Goal: Task Accomplishment & Management: Manage account settings

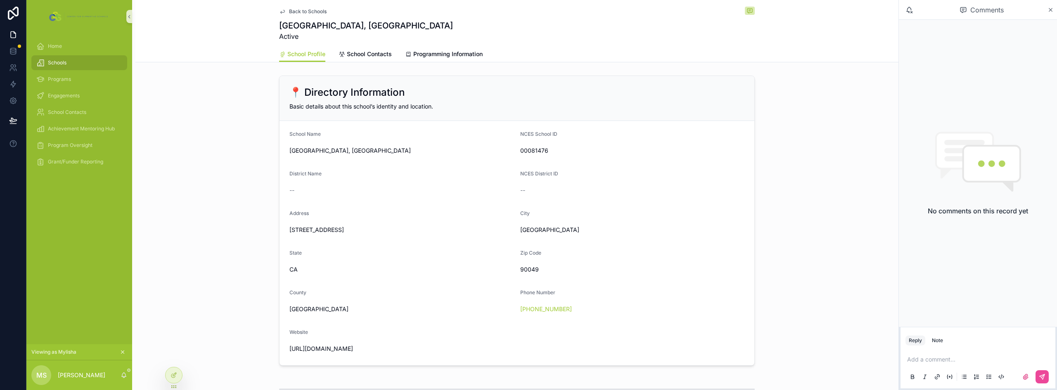
scroll to position [248, 0]
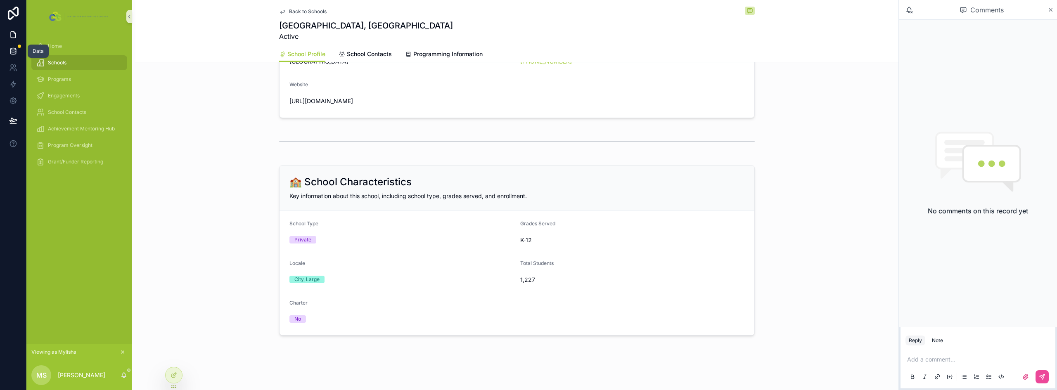
click at [9, 47] on link at bounding box center [13, 51] width 26 height 17
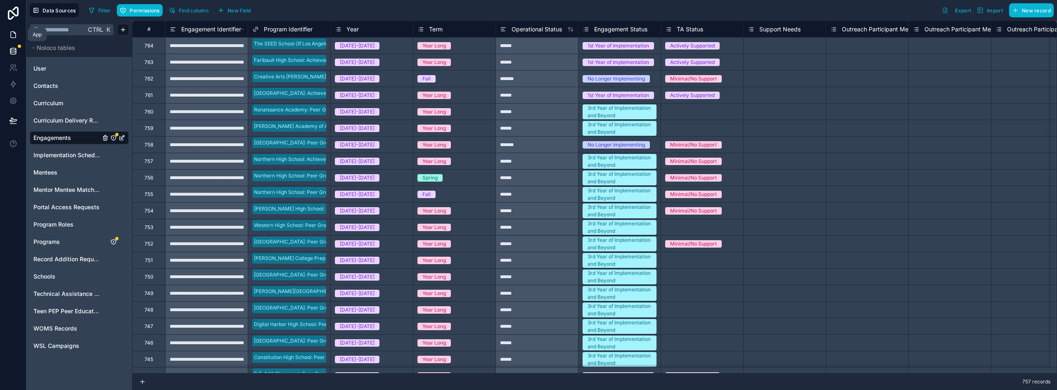
click at [14, 30] on link at bounding box center [13, 34] width 26 height 17
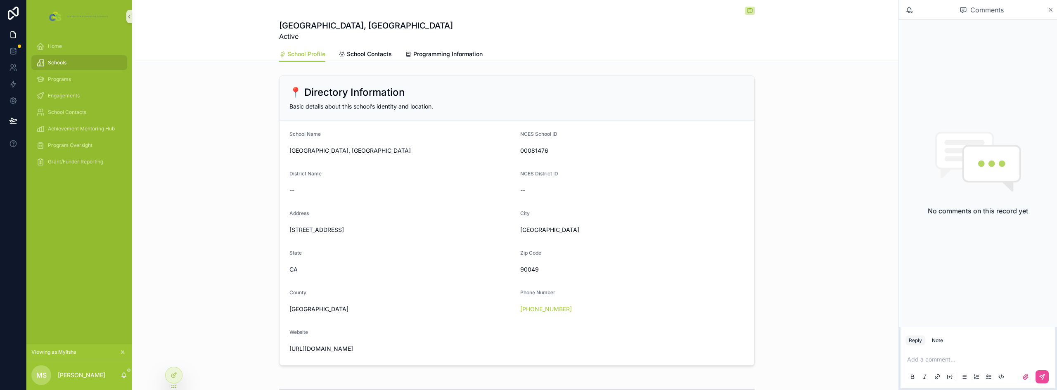
click at [88, 59] on div "Schools" at bounding box center [79, 62] width 86 height 13
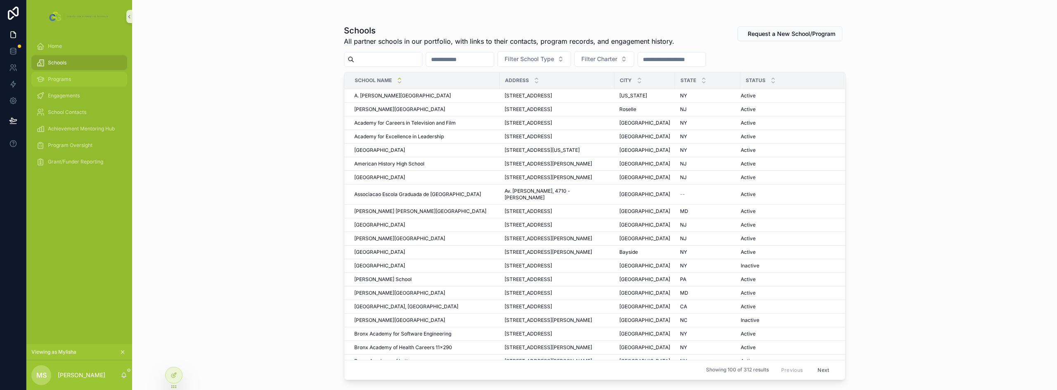
click at [54, 82] on span "Programs" at bounding box center [59, 79] width 23 height 7
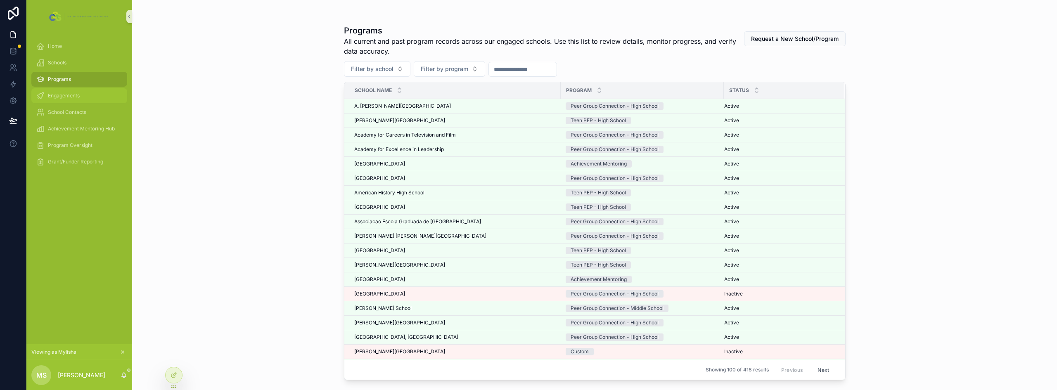
click at [51, 93] on span "Engagements" at bounding box center [64, 95] width 32 height 7
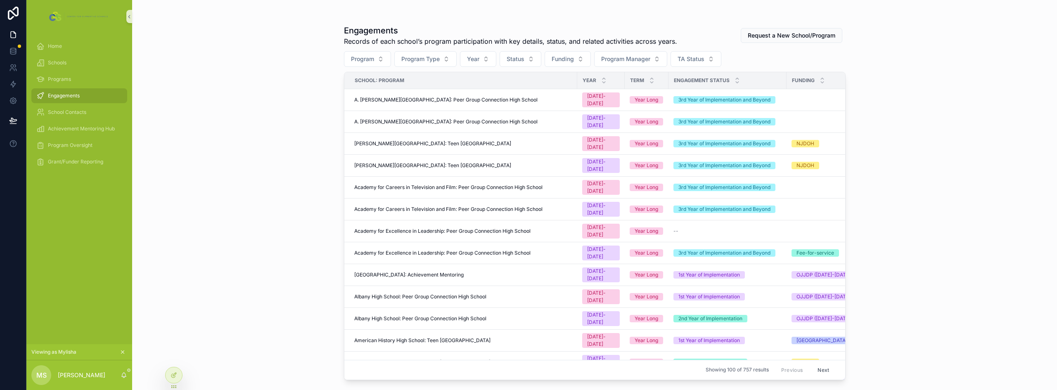
click at [123, 352] on icon "scrollable content" at bounding box center [123, 352] width 6 height 6
click at [172, 376] on icon at bounding box center [174, 375] width 7 height 7
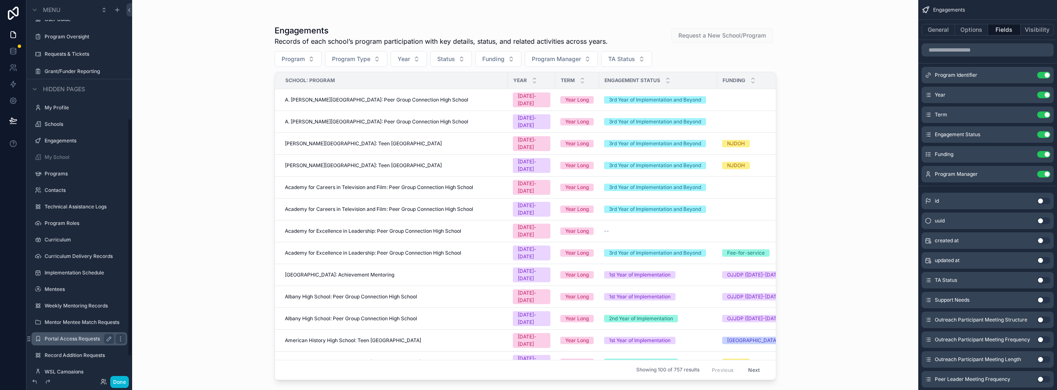
scroll to position [186, 0]
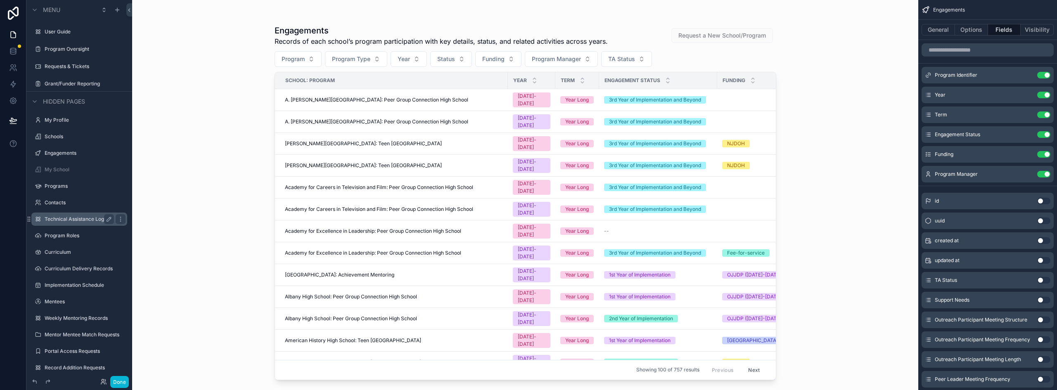
click at [74, 218] on label "Technical Assistance Logs" at bounding box center [78, 219] width 66 height 7
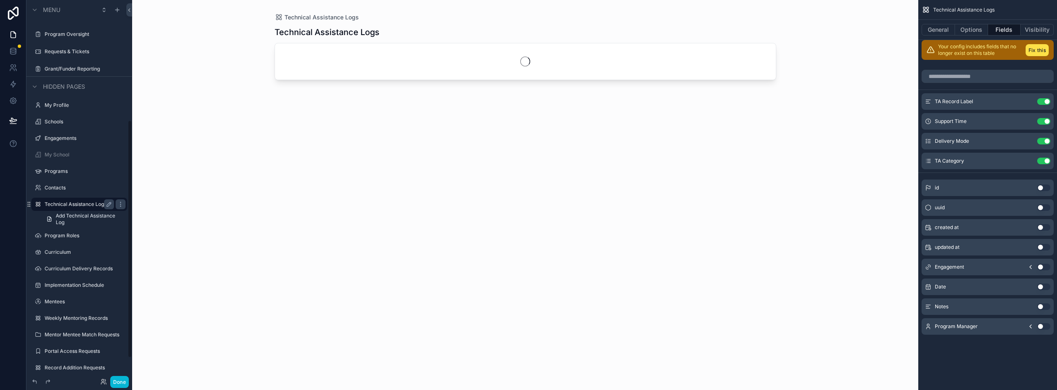
scroll to position [192, 0]
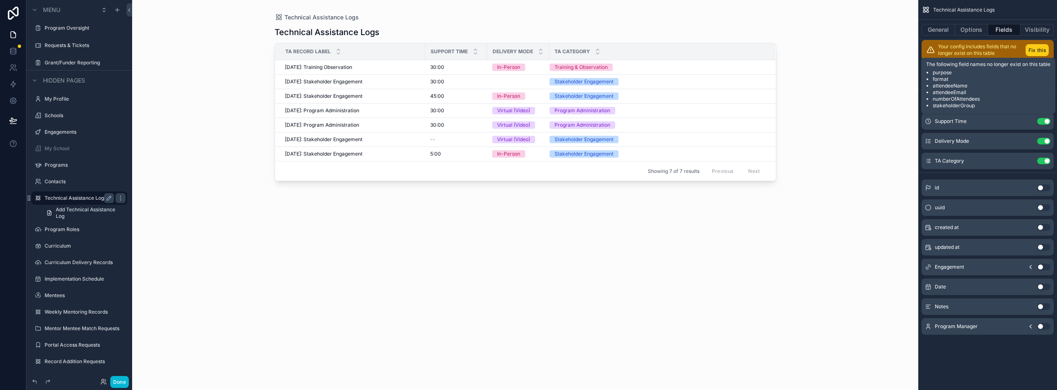
click at [1033, 52] on button "Fix this" at bounding box center [1037, 50] width 23 height 12
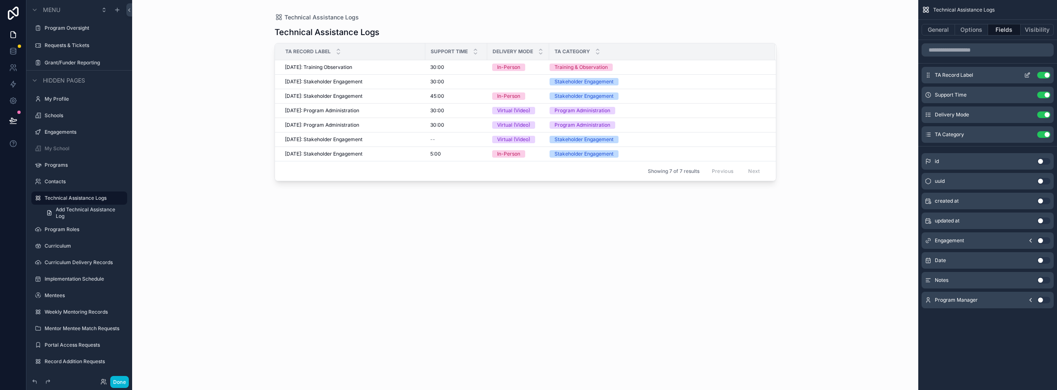
click at [1025, 76] on icon "scrollable content" at bounding box center [1027, 76] width 4 height 4
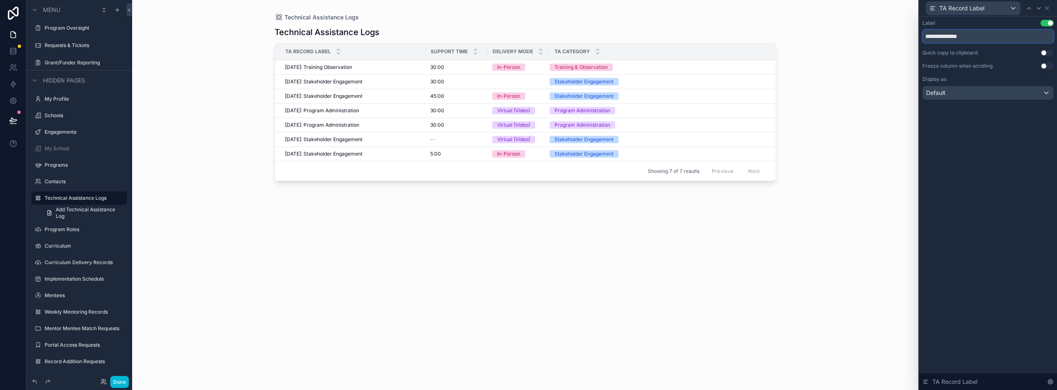
click at [987, 36] on input "**********" at bounding box center [987, 36] width 131 height 13
type input "*********"
click at [1047, 7] on icon at bounding box center [1047, 8] width 7 height 7
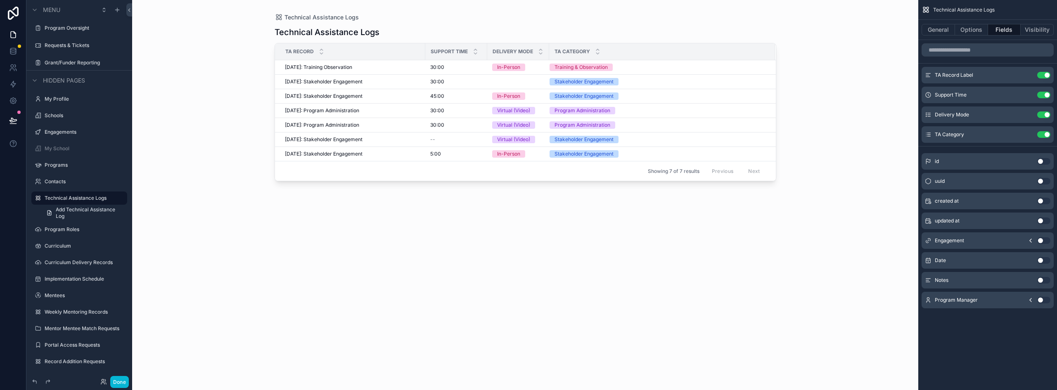
click at [1042, 299] on button "Use setting" at bounding box center [1043, 300] width 13 height 7
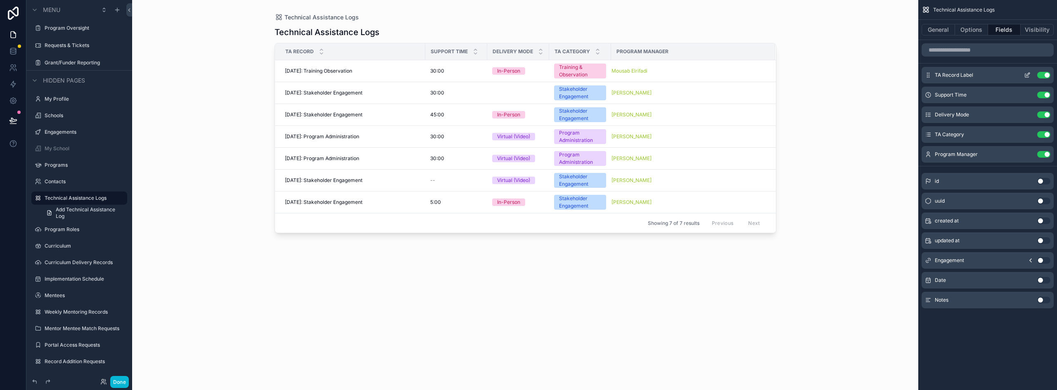
click at [1046, 76] on button "Use setting" at bounding box center [1043, 75] width 13 height 7
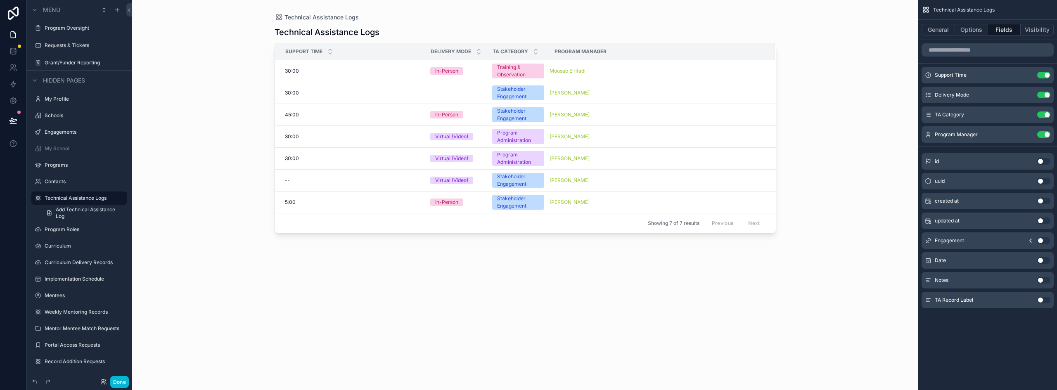
click at [1038, 260] on button "Use setting" at bounding box center [1043, 260] width 13 height 7
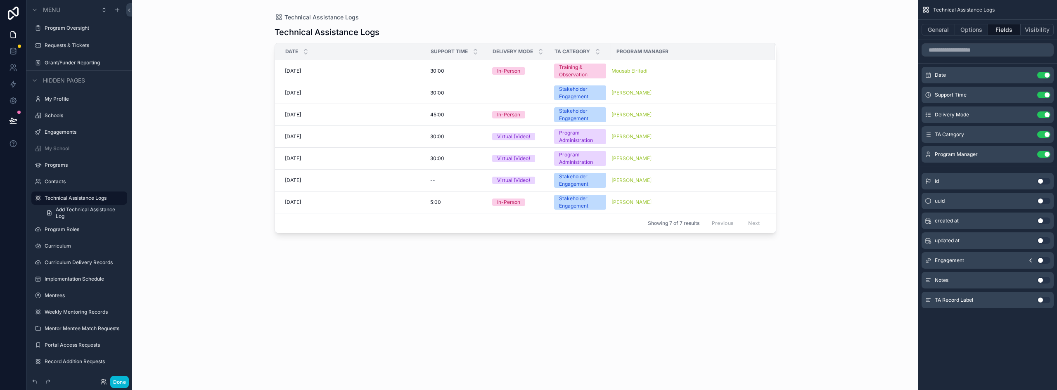
click at [1040, 260] on button "Use setting" at bounding box center [1043, 260] width 13 height 7
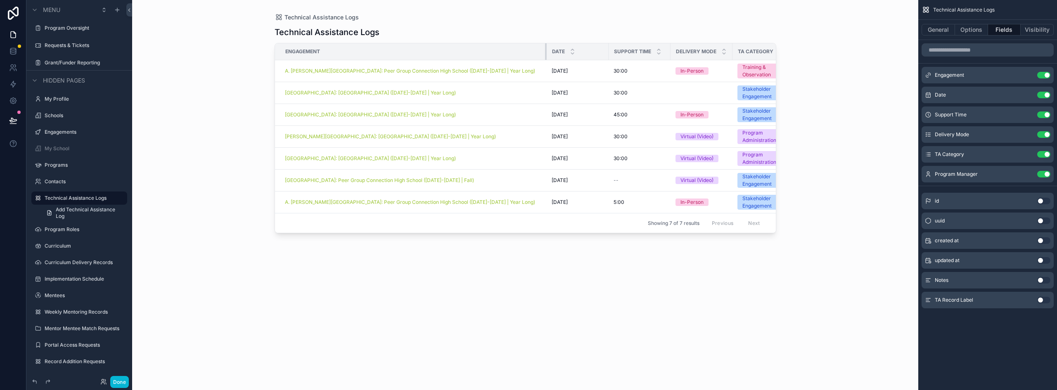
drag, startPoint x: 431, startPoint y: 52, endPoint x: 552, endPoint y: 62, distance: 121.9
click at [552, 62] on div "Technical Assistance Logs Technical Assistance Logs Engagement Date Support Tim…" at bounding box center [525, 190] width 528 height 380
click at [1040, 75] on button "Use setting" at bounding box center [1043, 75] width 13 height 7
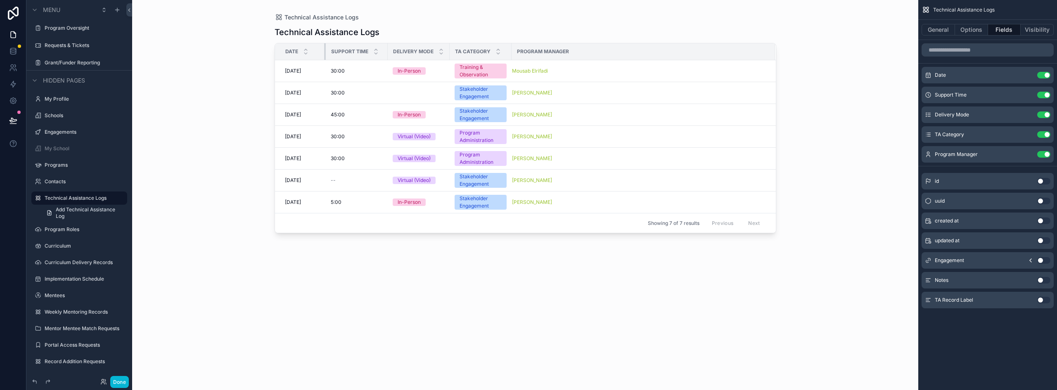
drag, startPoint x: 546, startPoint y: 50, endPoint x: 325, endPoint y: 66, distance: 221.5
click at [325, 66] on div "Technical Assistance Logs Technical Assistance Logs Date Support Time Delivery …" at bounding box center [525, 190] width 528 height 380
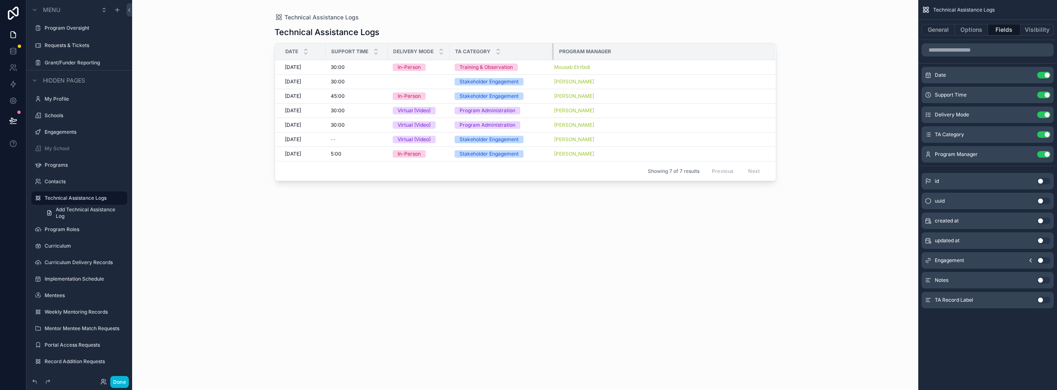
drag, startPoint x: 509, startPoint y: 53, endPoint x: 552, endPoint y: 58, distance: 42.4
click at [552, 58] on div "scrollable content" at bounding box center [553, 51] width 3 height 17
click at [1039, 154] on button "Use setting" at bounding box center [1043, 154] width 13 height 7
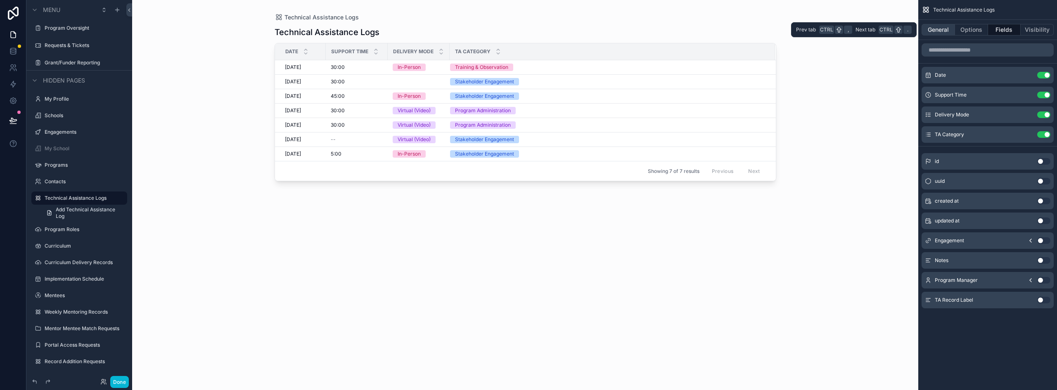
click at [943, 29] on button "General" at bounding box center [938, 30] width 33 height 12
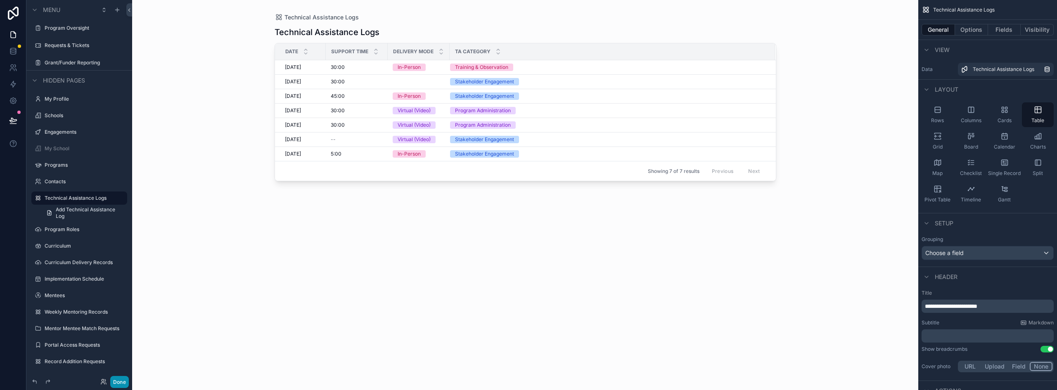
click at [124, 384] on button "Done" at bounding box center [119, 382] width 19 height 12
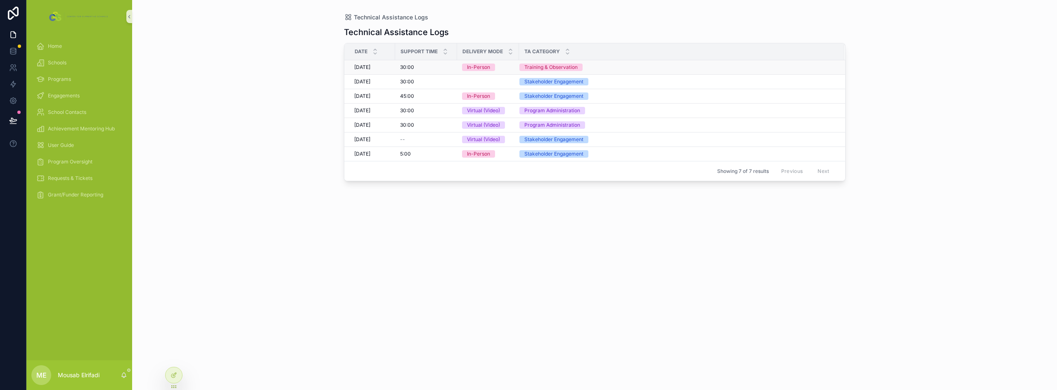
click at [410, 66] on span "30:00" at bounding box center [407, 67] width 14 height 7
click at [427, 81] on div "30:00 30:00" at bounding box center [426, 81] width 52 height 7
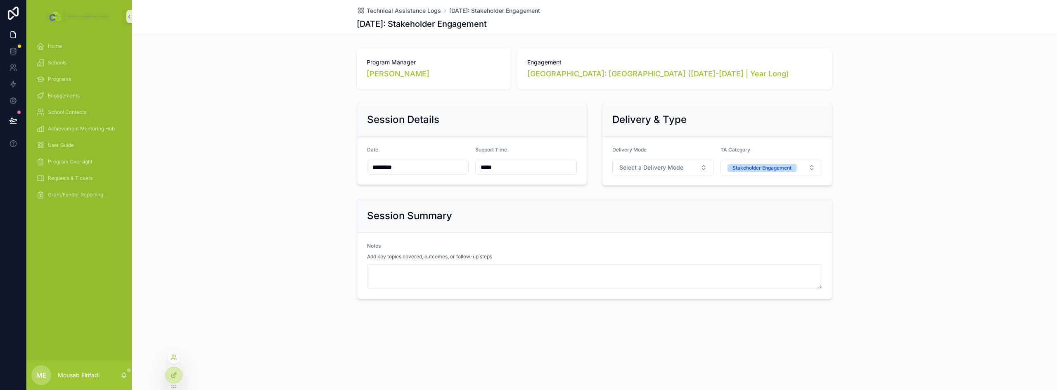
click at [174, 378] on icon at bounding box center [174, 375] width 7 height 7
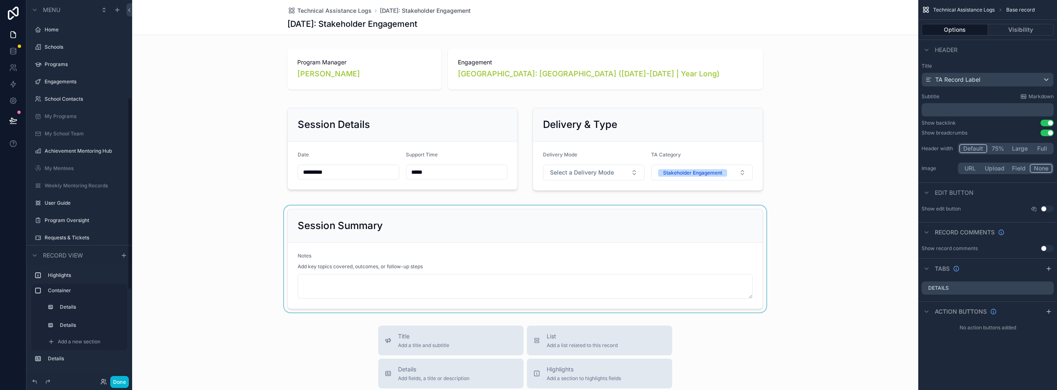
scroll to position [192, 0]
click at [472, 112] on div "scrollable content" at bounding box center [525, 150] width 786 height 100
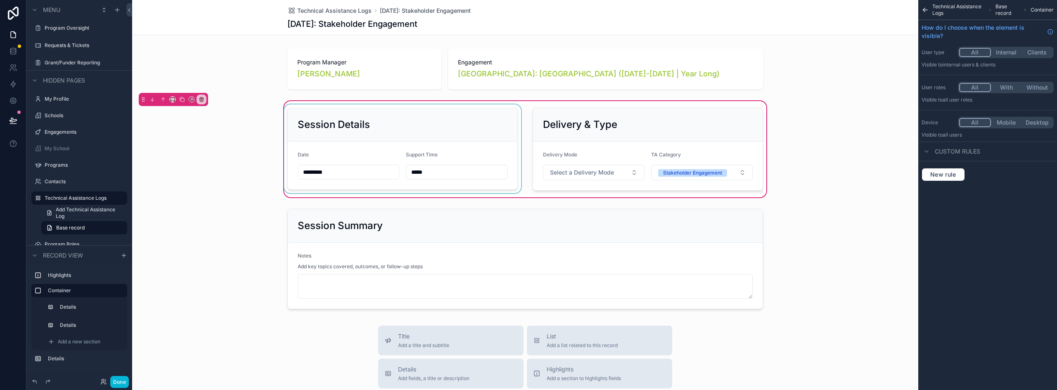
click at [472, 123] on div "scrollable content" at bounding box center [402, 149] width 240 height 90
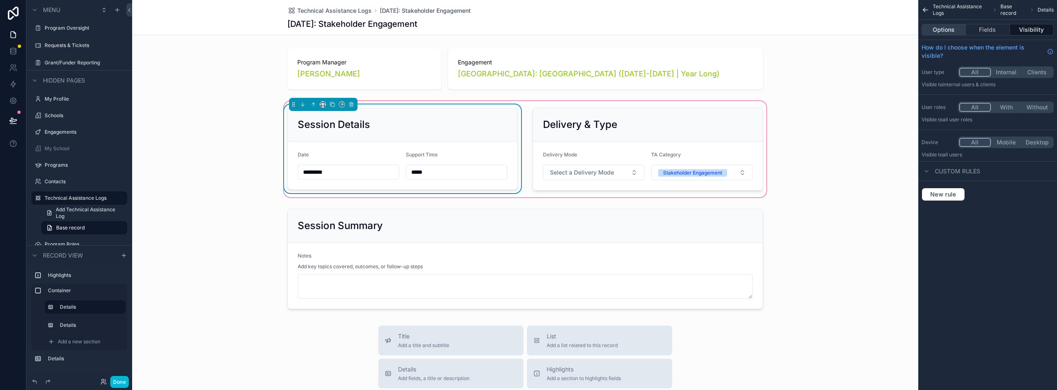
click at [952, 30] on button "Options" at bounding box center [944, 30] width 44 height 12
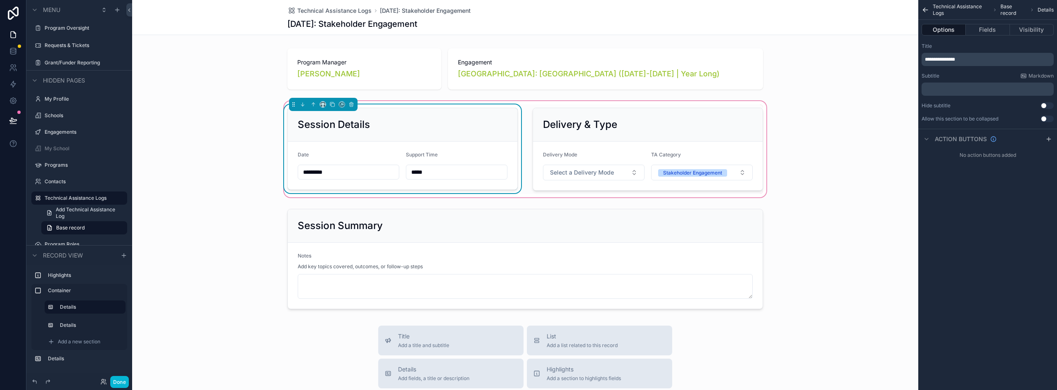
click at [404, 111] on div "Session Details" at bounding box center [403, 124] width 230 height 33
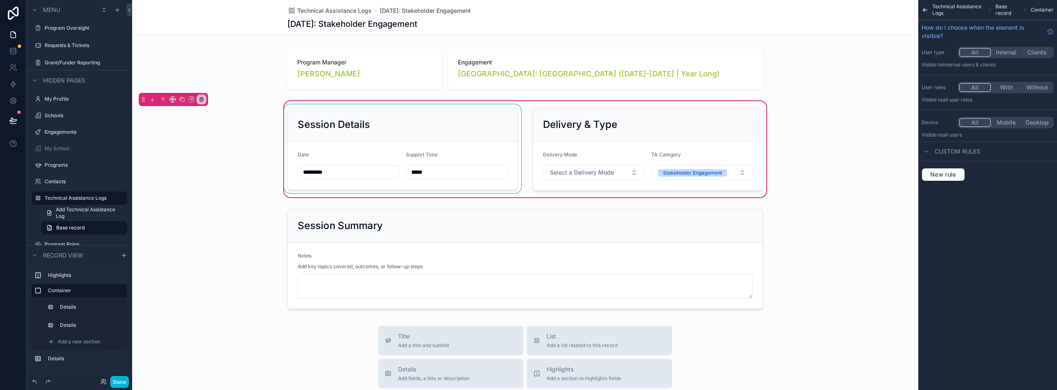
click at [367, 116] on div "scrollable content" at bounding box center [402, 149] width 240 height 90
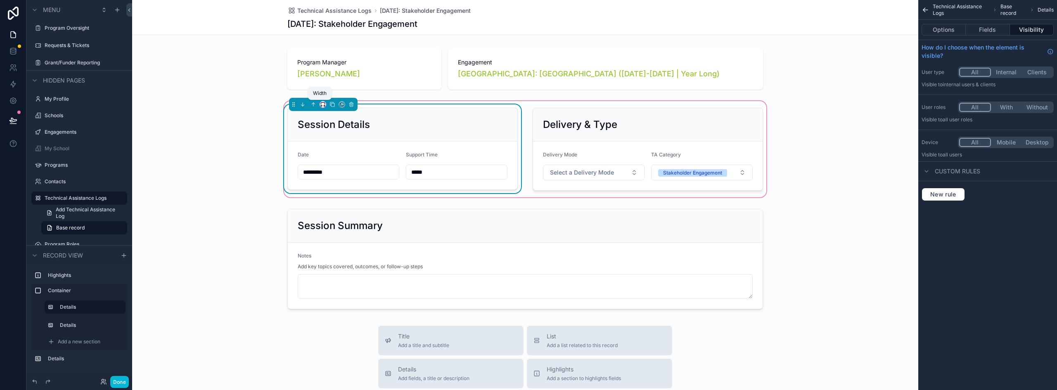
click at [320, 105] on icon "scrollable content" at bounding box center [323, 105] width 6 height 6
click at [341, 151] on div "33%" at bounding box center [337, 151] width 26 height 10
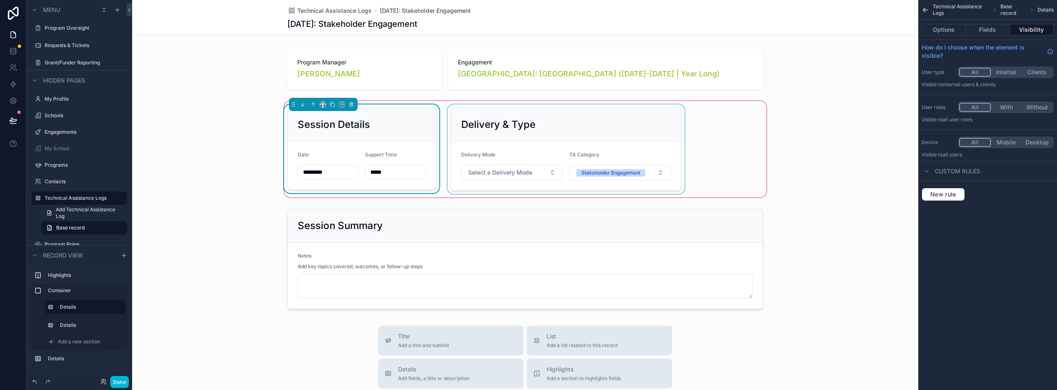
click at [587, 137] on div "scrollable content" at bounding box center [566, 149] width 240 height 90
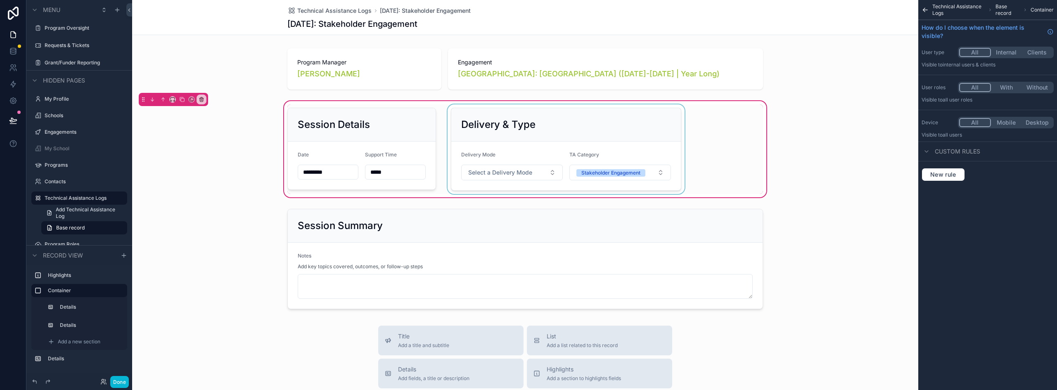
click at [582, 123] on div "scrollable content" at bounding box center [566, 149] width 240 height 90
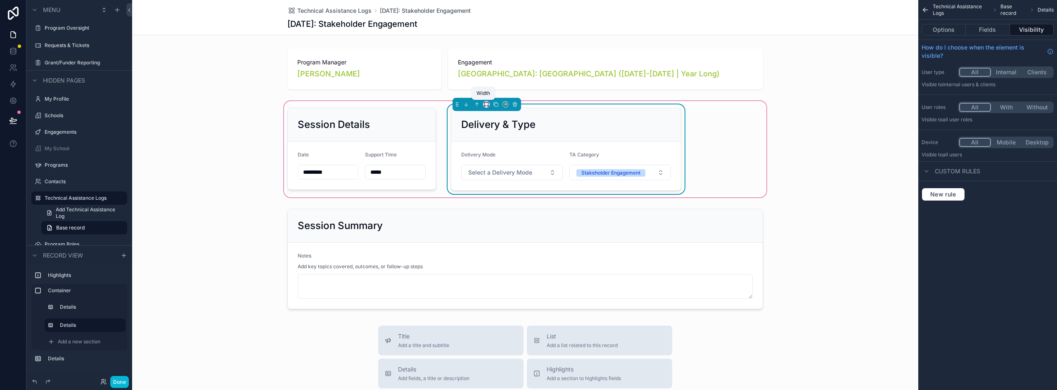
click at [485, 105] on icon "scrollable content" at bounding box center [486, 105] width 6 height 6
click at [495, 180] on span "66%" at bounding box center [493, 183] width 13 height 10
click at [803, 166] on div "Session Details Date ********* Support Time ***** Delivery & Type Delivery Mode…" at bounding box center [525, 150] width 786 height 100
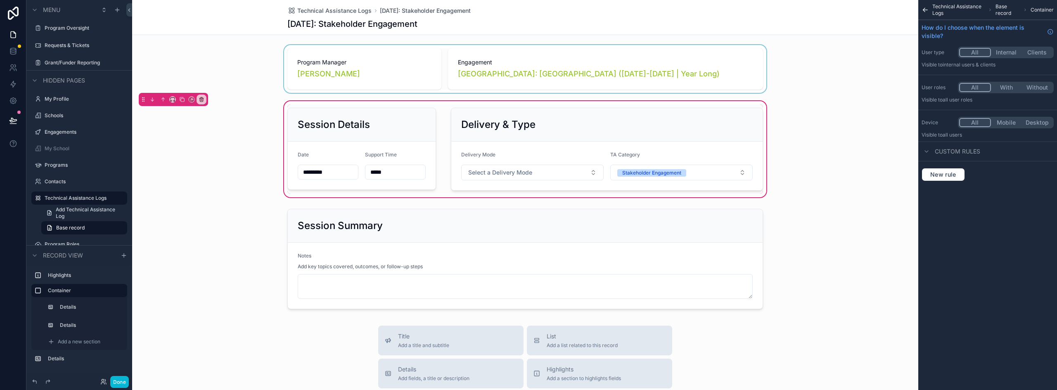
click at [356, 76] on div "scrollable content" at bounding box center [525, 69] width 786 height 48
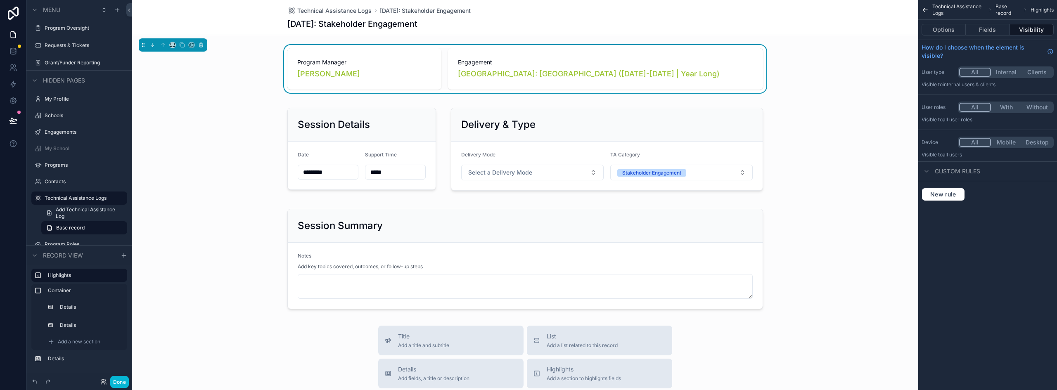
click at [384, 70] on div "[PERSON_NAME]" at bounding box center [364, 74] width 134 height 12
click at [1001, 28] on button "Fields" at bounding box center [988, 30] width 44 height 12
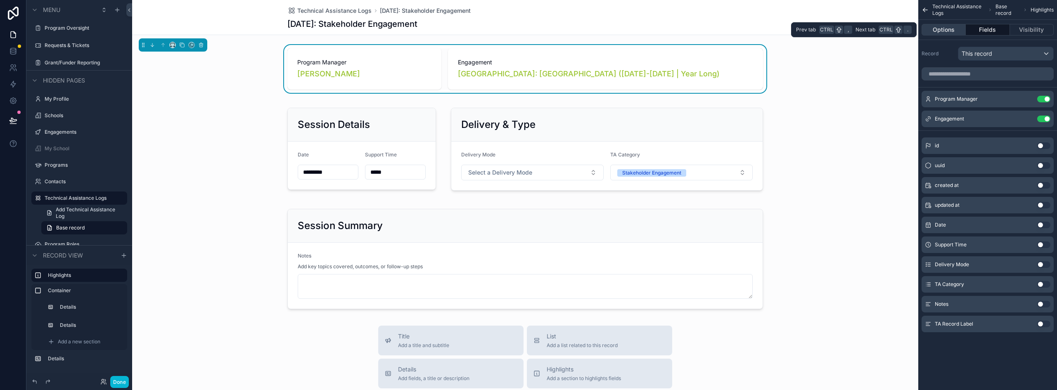
click at [956, 28] on button "Options" at bounding box center [944, 30] width 44 height 12
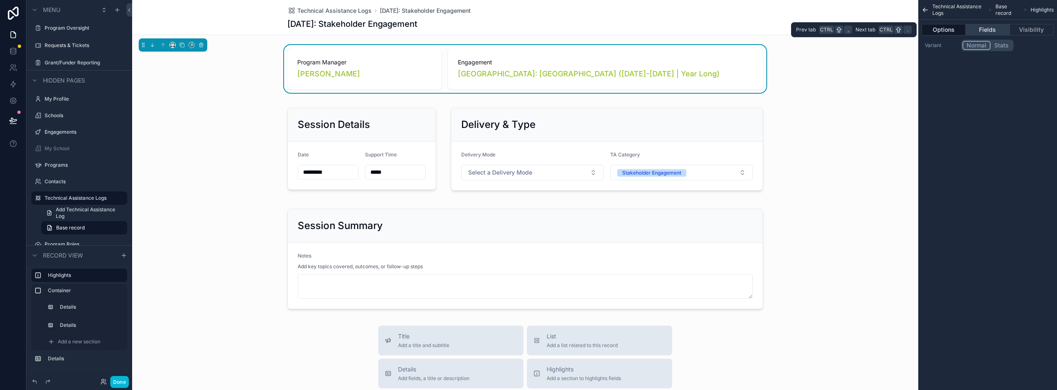
click at [976, 29] on button "Fields" at bounding box center [988, 30] width 44 height 12
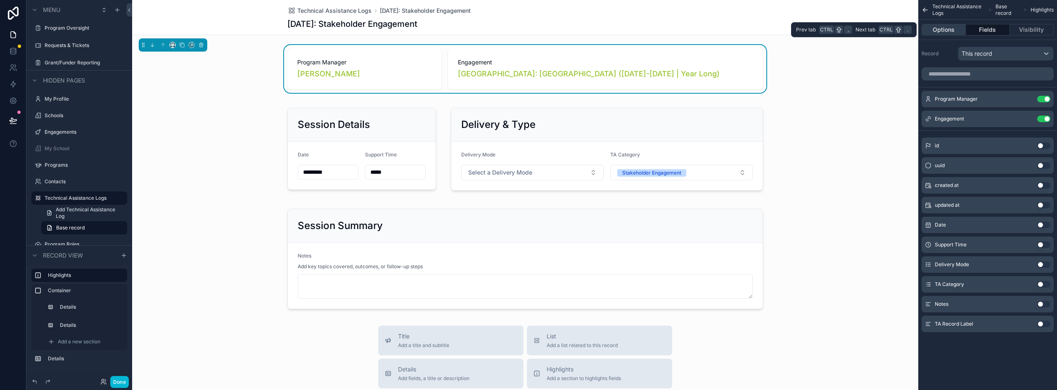
click at [963, 31] on button "Options" at bounding box center [944, 30] width 44 height 12
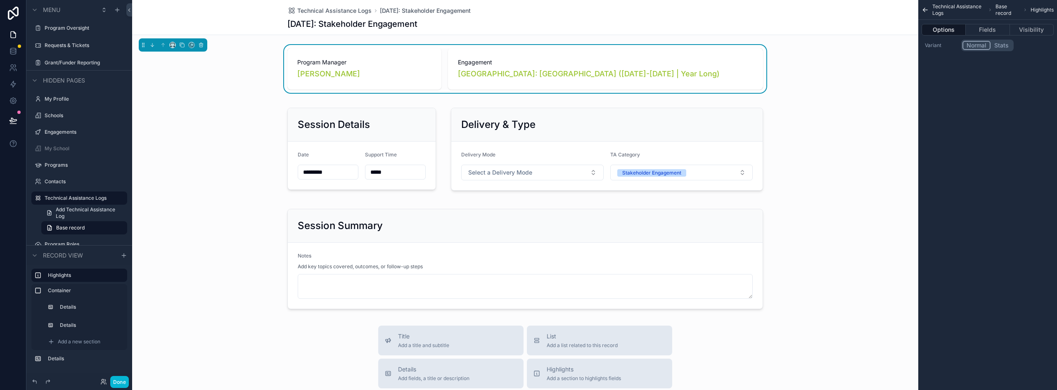
click at [1007, 48] on button "Stats" at bounding box center [1001, 45] width 22 height 9
click at [972, 43] on button "Normal" at bounding box center [975, 45] width 27 height 9
click at [977, 30] on button "Fields" at bounding box center [988, 30] width 44 height 12
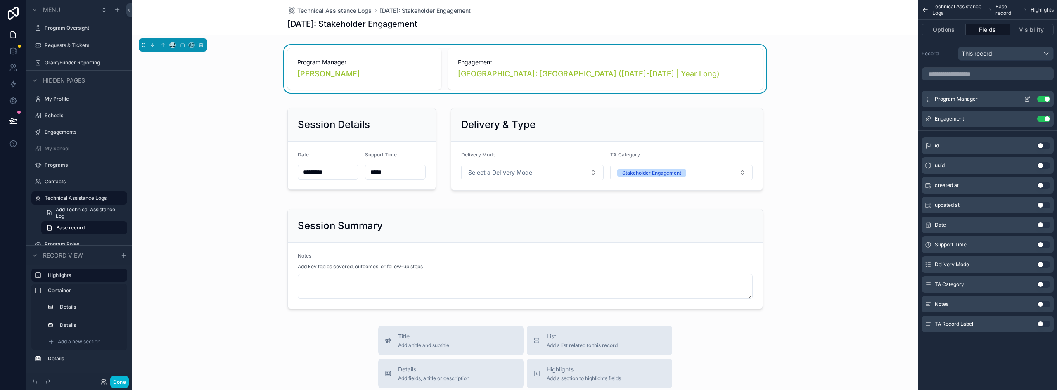
click at [1026, 100] on icon "scrollable content" at bounding box center [1027, 99] width 7 height 7
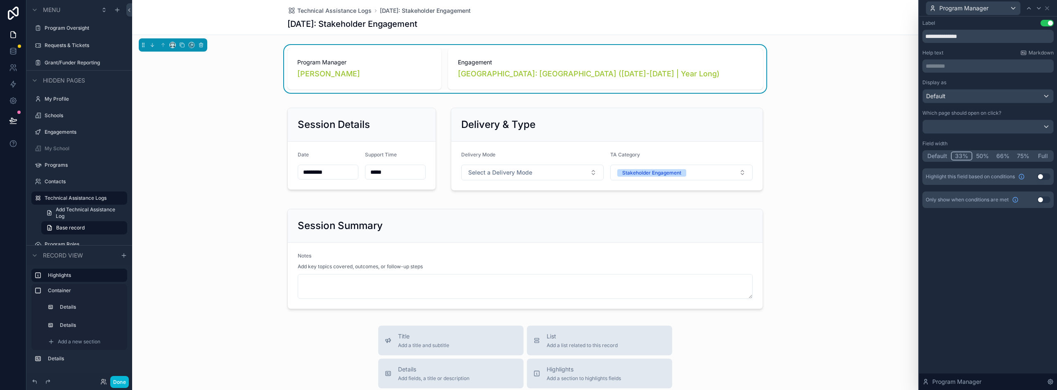
click at [974, 156] on button "50%" at bounding box center [982, 156] width 20 height 9
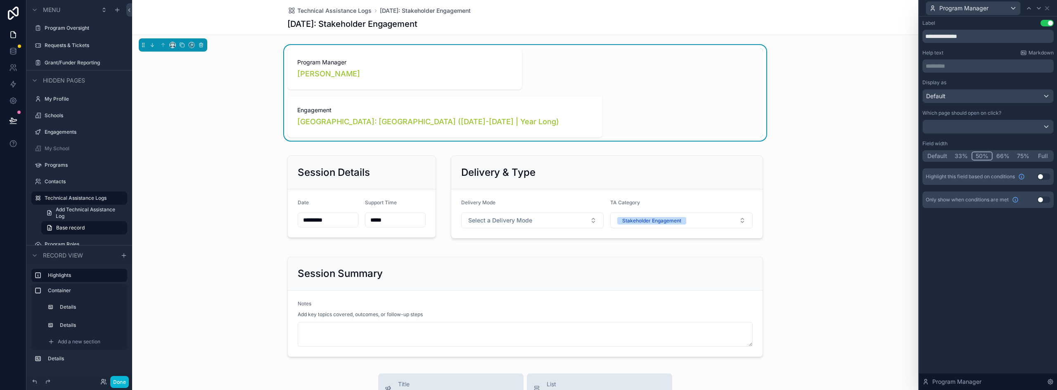
click at [967, 154] on button "33%" at bounding box center [961, 156] width 21 height 9
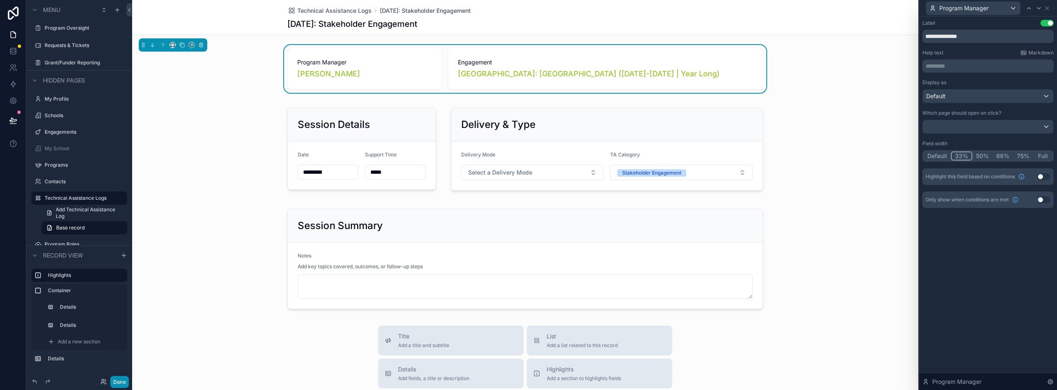
click at [116, 382] on button "Done" at bounding box center [119, 382] width 19 height 12
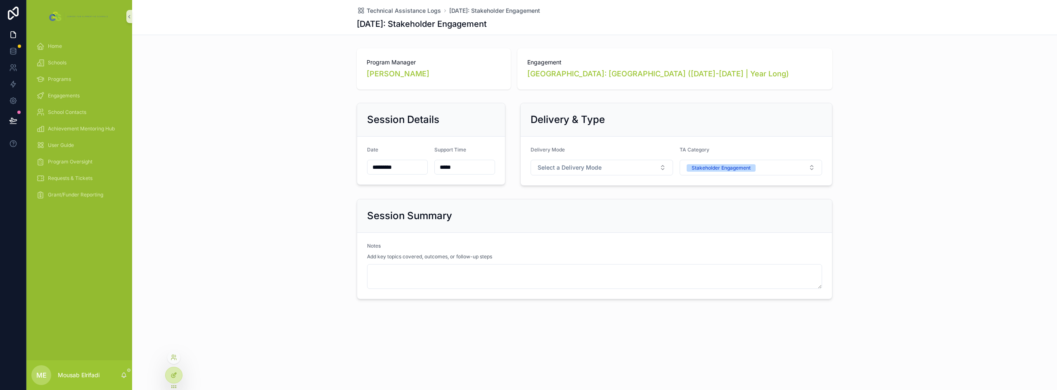
click at [173, 379] on div at bounding box center [174, 375] width 17 height 16
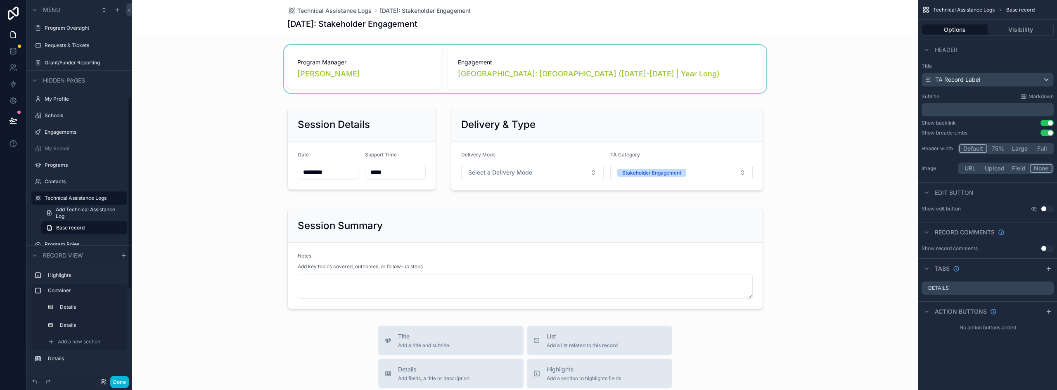
click at [432, 59] on div "scrollable content" at bounding box center [525, 69] width 786 height 48
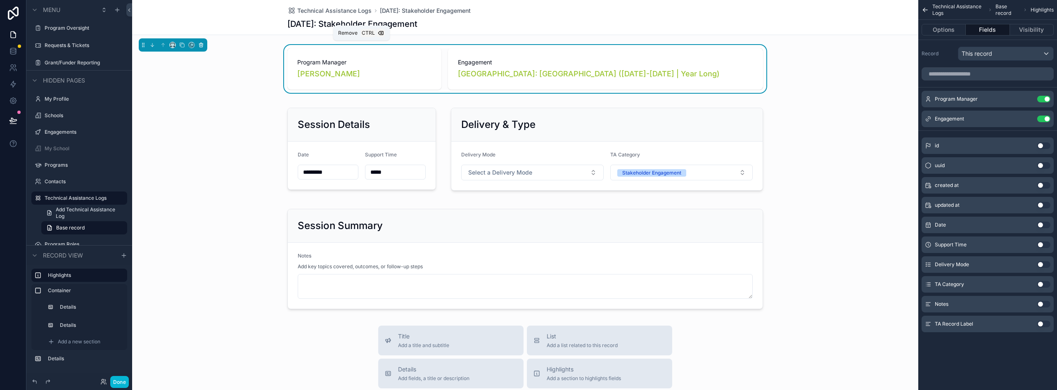
click at [201, 46] on icon "scrollable content" at bounding box center [201, 46] width 0 height 2
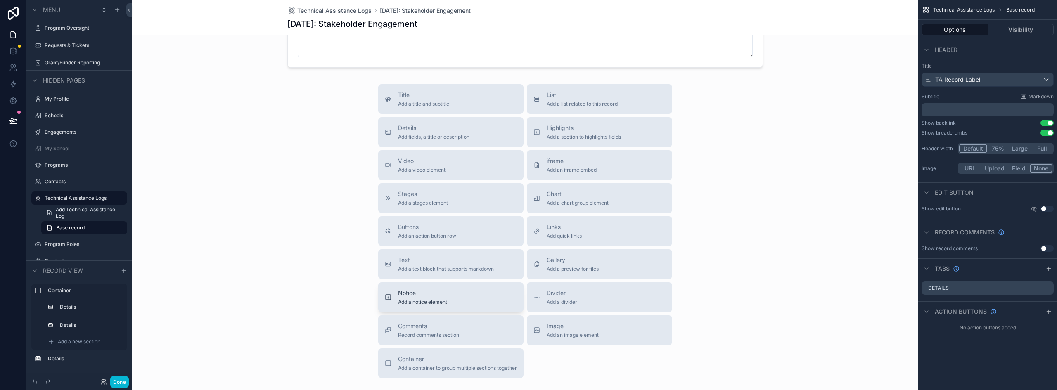
scroll to position [241, 0]
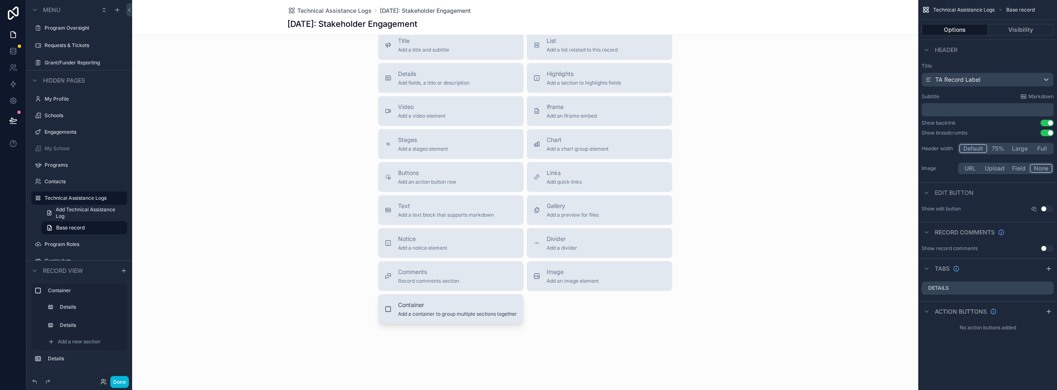
click at [439, 312] on span "Add a container to group multiple sections together" at bounding box center [457, 314] width 119 height 7
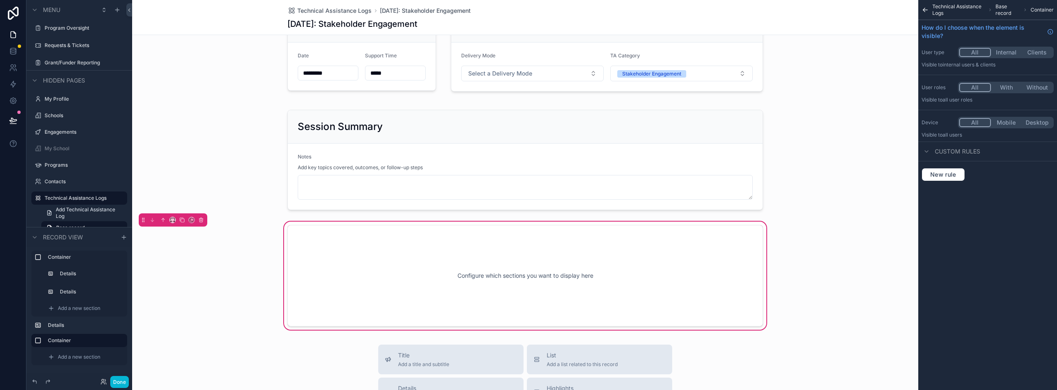
scroll to position [45, 0]
click at [73, 358] on span "Add a new section" at bounding box center [79, 357] width 43 height 7
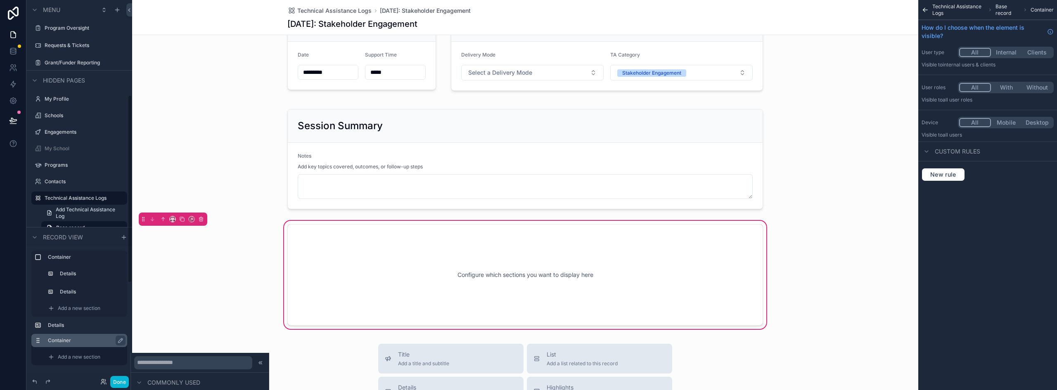
click at [88, 341] on label "Container" at bounding box center [84, 340] width 73 height 7
click at [84, 359] on span "Add a new section" at bounding box center [79, 357] width 43 height 7
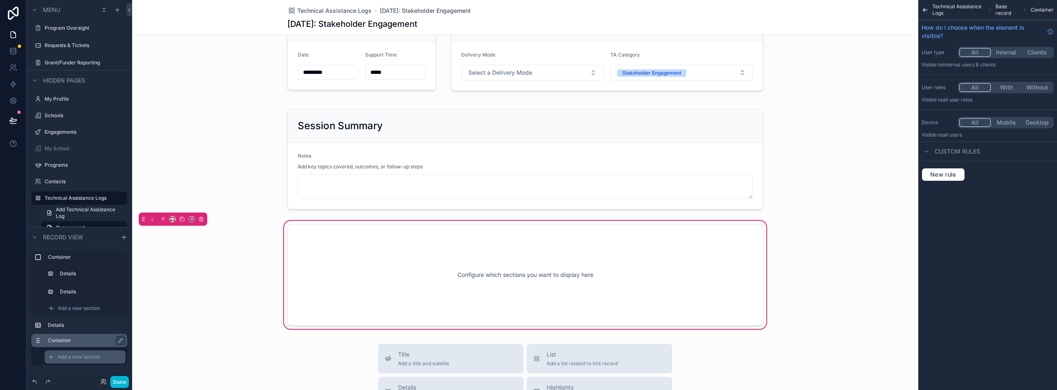
click at [84, 359] on span "Add a new section" at bounding box center [79, 357] width 43 height 7
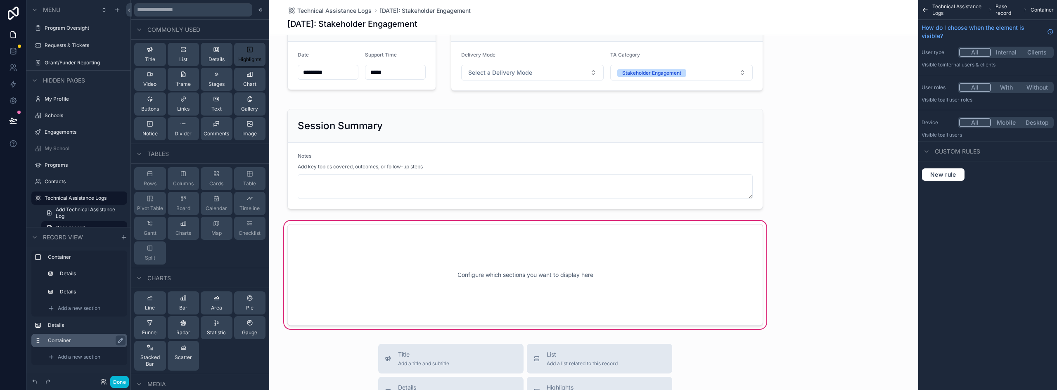
click at [253, 58] on span "Highlights" at bounding box center [249, 59] width 23 height 7
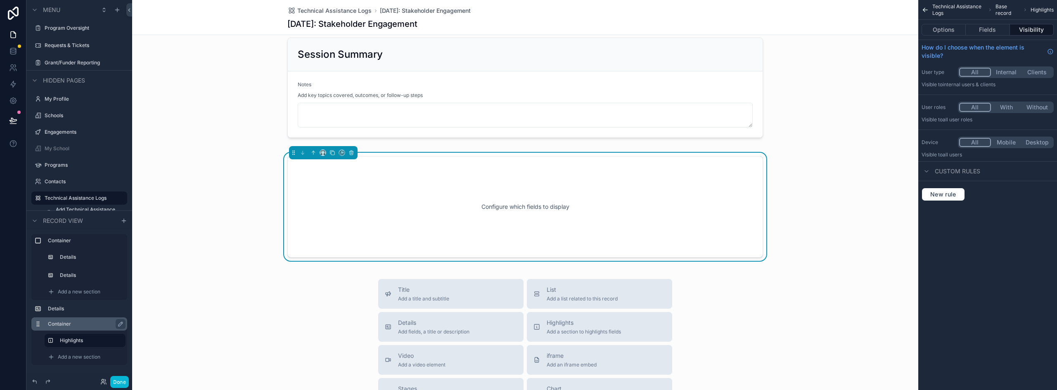
scroll to position [129, 0]
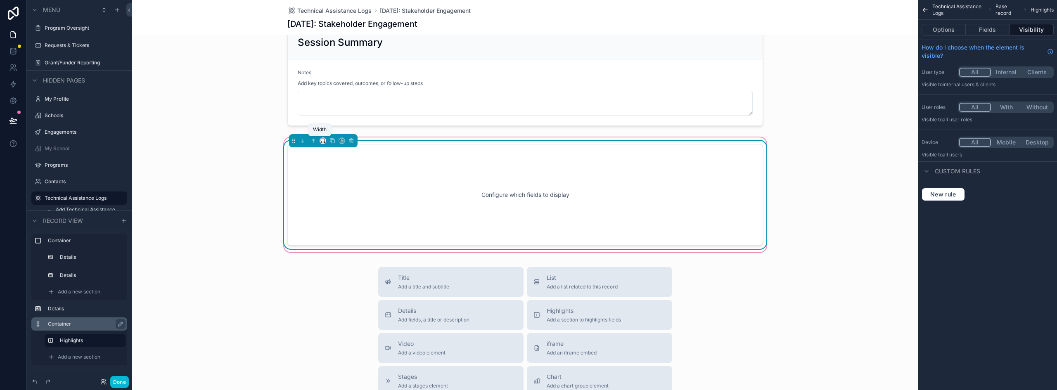
click at [321, 141] on icon "scrollable content" at bounding box center [323, 141] width 6 height 6
click at [325, 183] on span "33%" at bounding box center [330, 187] width 13 height 10
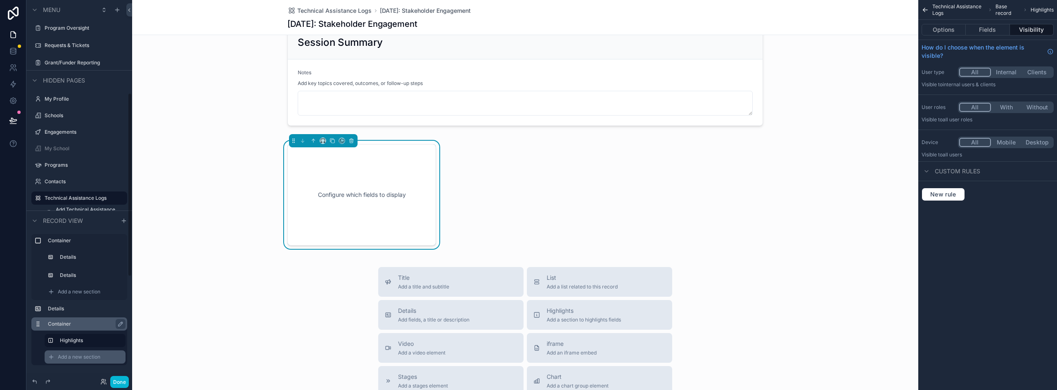
click at [84, 354] on span "Add a new section" at bounding box center [79, 357] width 43 height 7
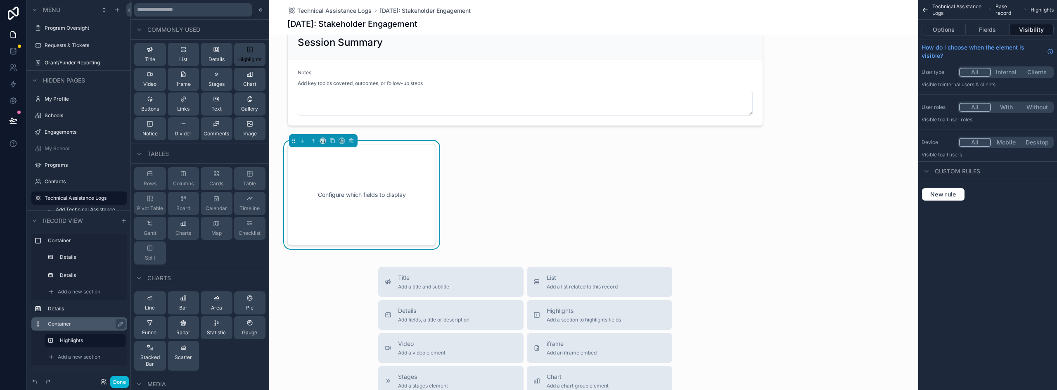
click at [248, 55] on div "Highlights" at bounding box center [249, 54] width 23 height 17
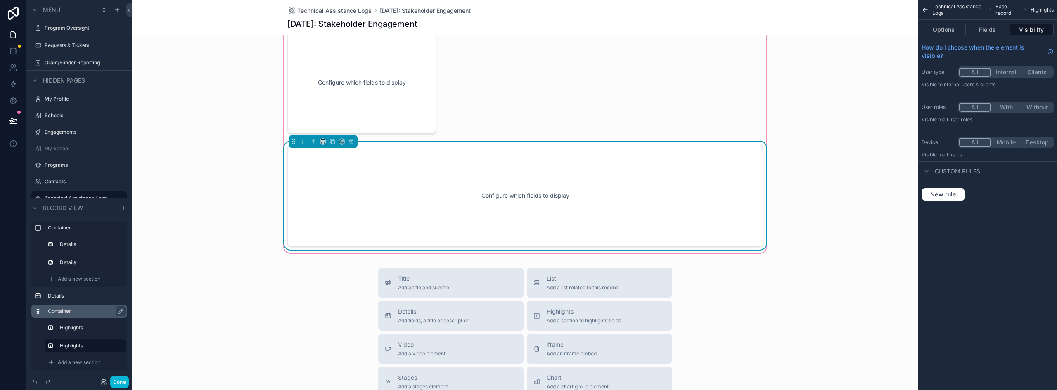
scroll to position [242, 0]
click at [320, 141] on icon "scrollable content" at bounding box center [323, 141] width 6 height 6
click at [327, 216] on span "66%" at bounding box center [330, 219] width 13 height 10
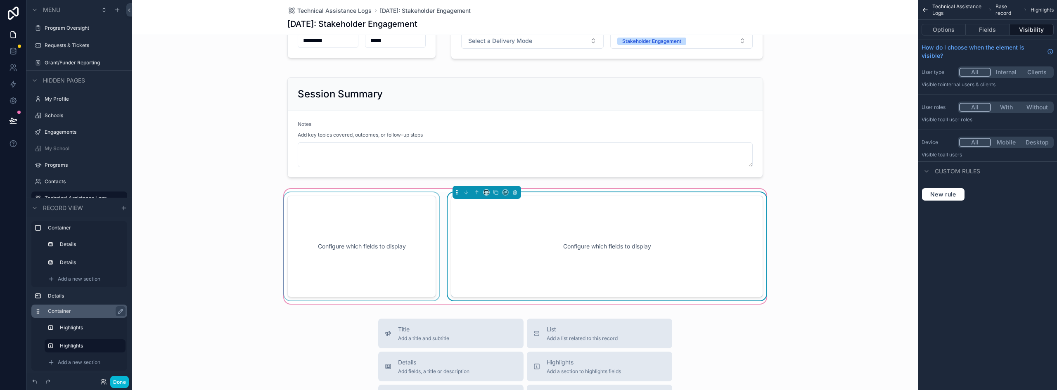
scroll to position [77, 0]
click at [382, 209] on div "scrollable content" at bounding box center [361, 247] width 159 height 108
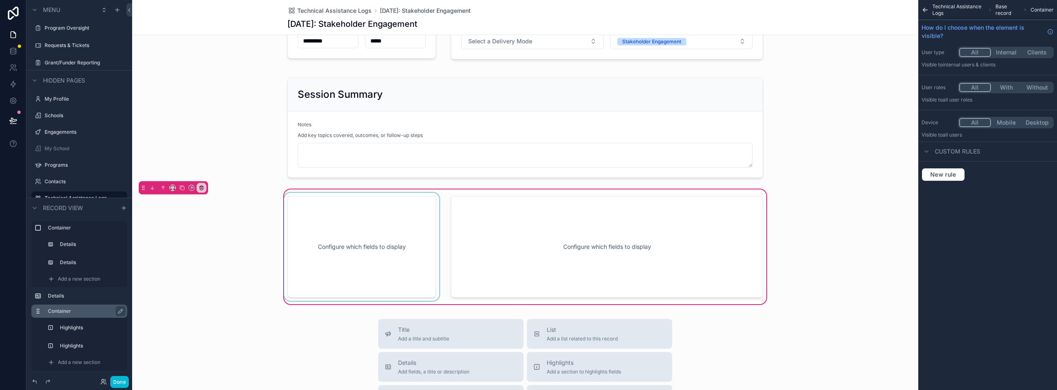
click at [382, 232] on div "scrollable content" at bounding box center [361, 247] width 159 height 108
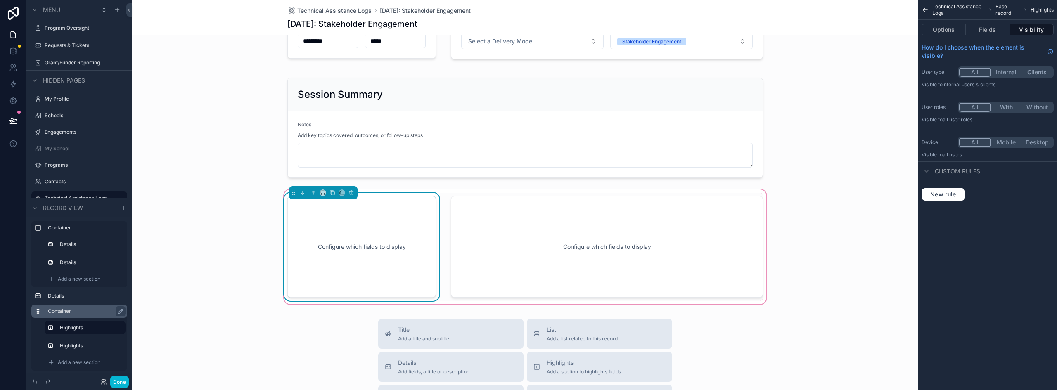
scroll to position [36, 0]
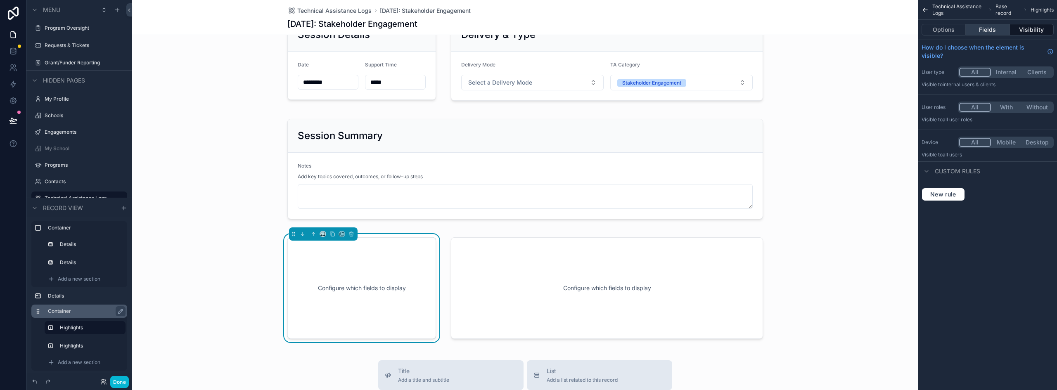
click at [999, 30] on button "Fields" at bounding box center [988, 30] width 44 height 12
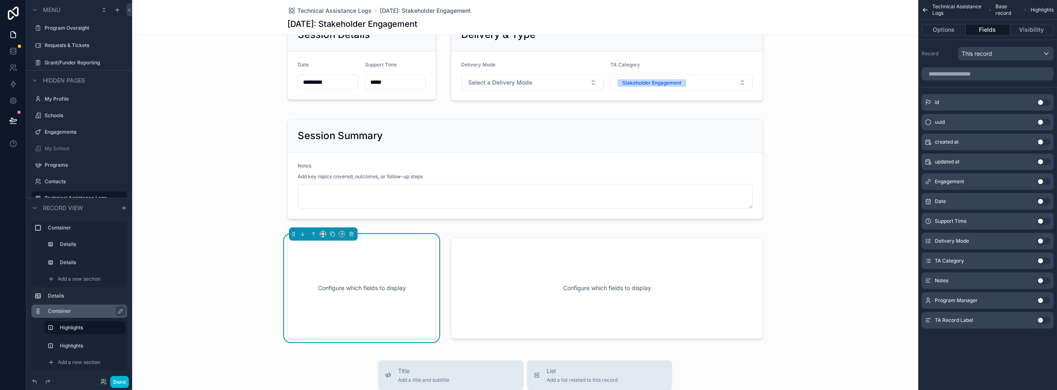
click at [1042, 298] on button "Use setting" at bounding box center [1043, 300] width 13 height 7
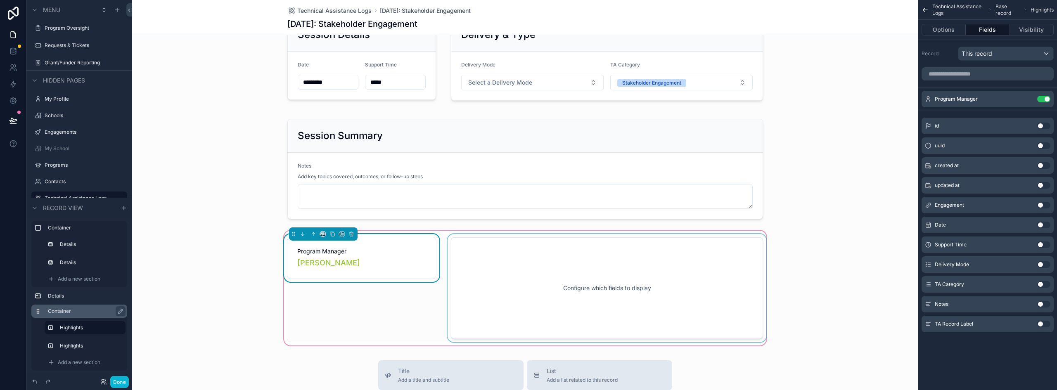
click at [571, 255] on div "scrollable content" at bounding box center [607, 288] width 322 height 108
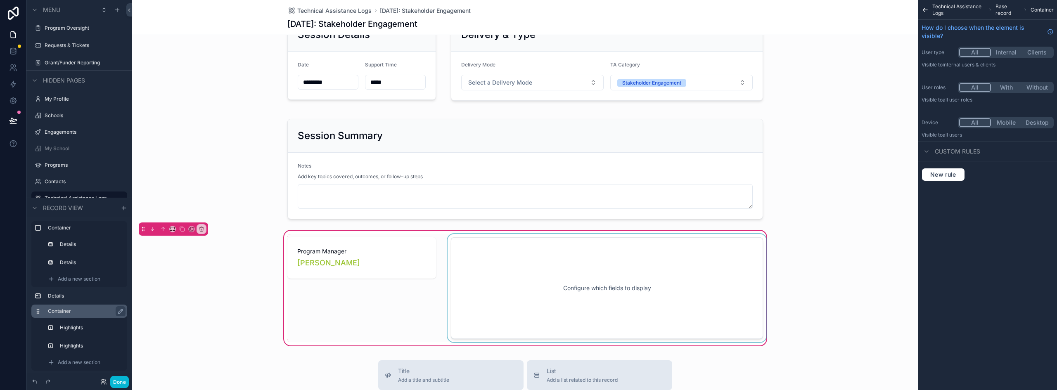
click at [576, 260] on div "scrollable content" at bounding box center [607, 288] width 322 height 108
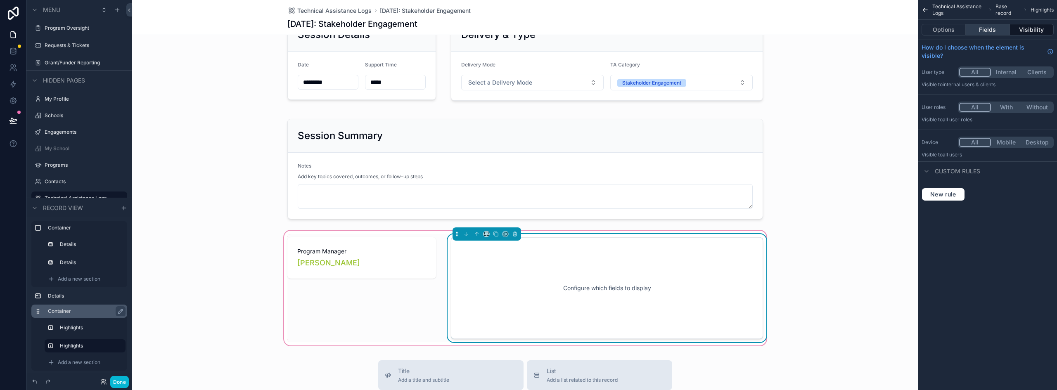
click at [997, 28] on button "Fields" at bounding box center [988, 30] width 44 height 12
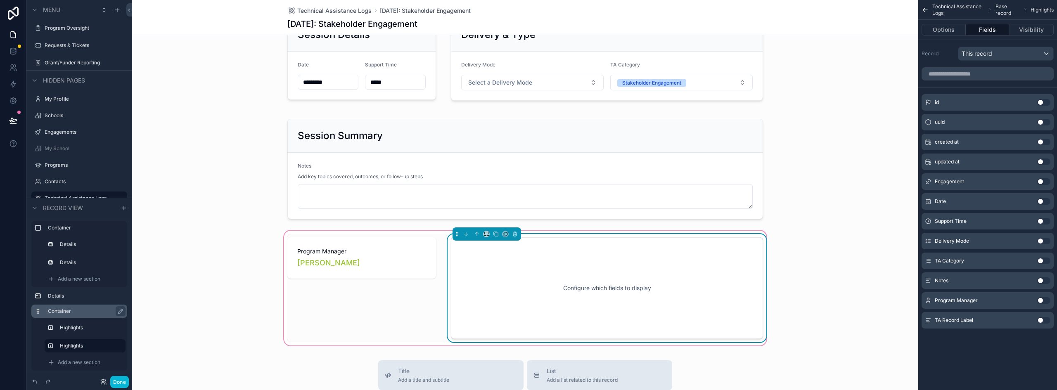
click at [1044, 180] on button "Use setting" at bounding box center [1043, 181] width 13 height 7
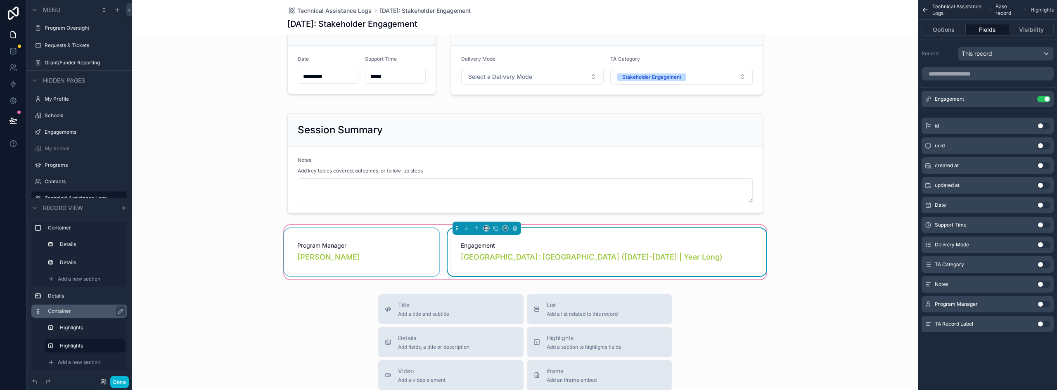
scroll to position [0, 0]
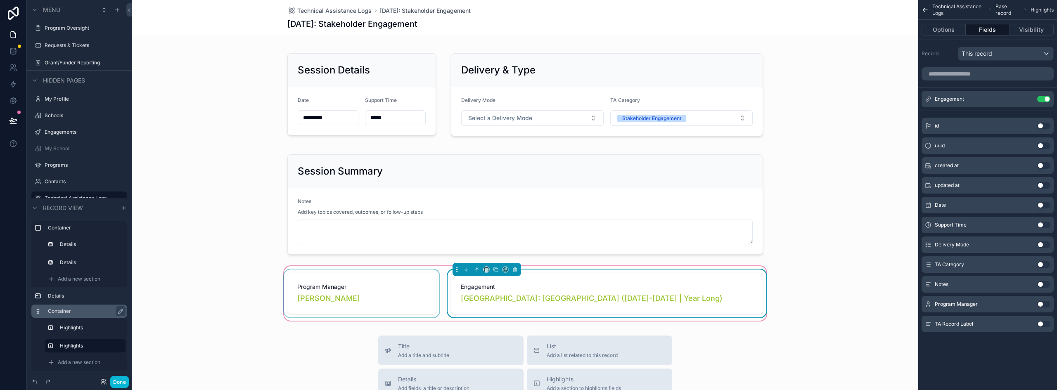
click at [377, 271] on div "scrollable content" at bounding box center [361, 294] width 159 height 48
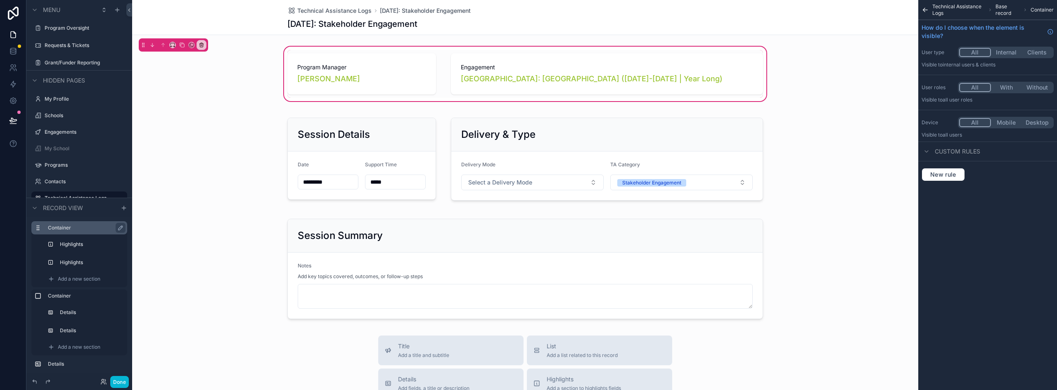
click at [236, 209] on div "Program Manager Vicky Ross Engagement Long Branch High School: Teen Pep High Sc…" at bounding box center [525, 183] width 786 height 277
click at [122, 380] on button "Done" at bounding box center [119, 382] width 19 height 12
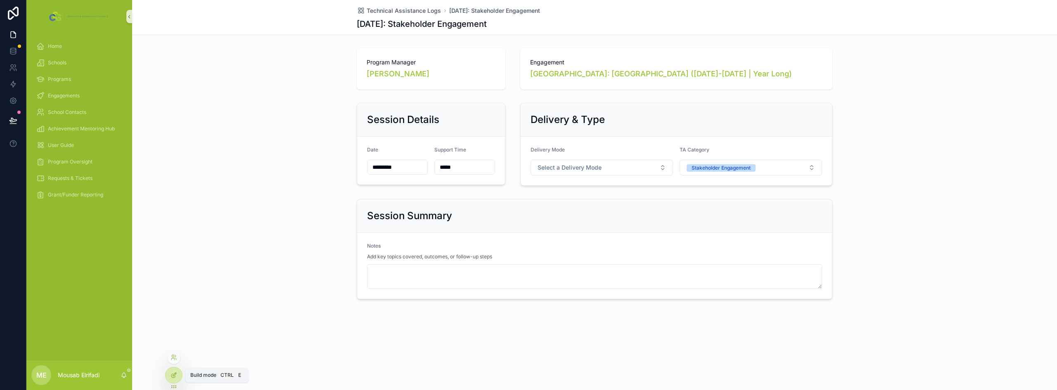
click at [176, 377] on icon at bounding box center [174, 375] width 7 height 7
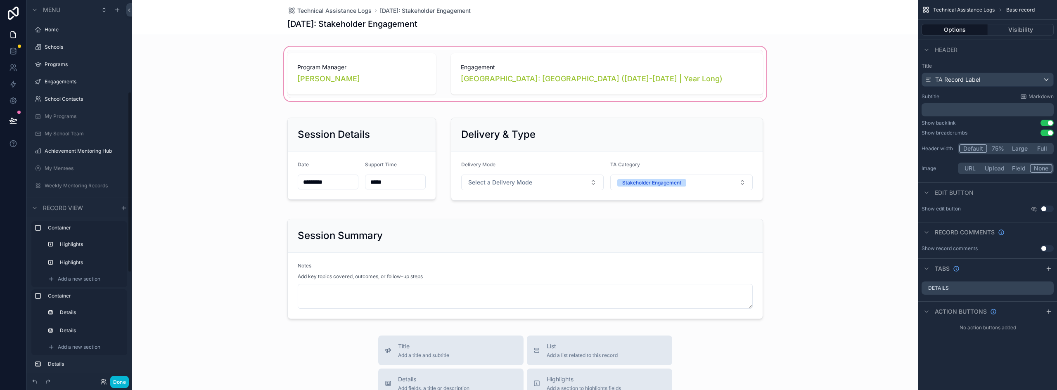
scroll to position [192, 0]
click at [409, 68] on div "scrollable content" at bounding box center [525, 74] width 786 height 58
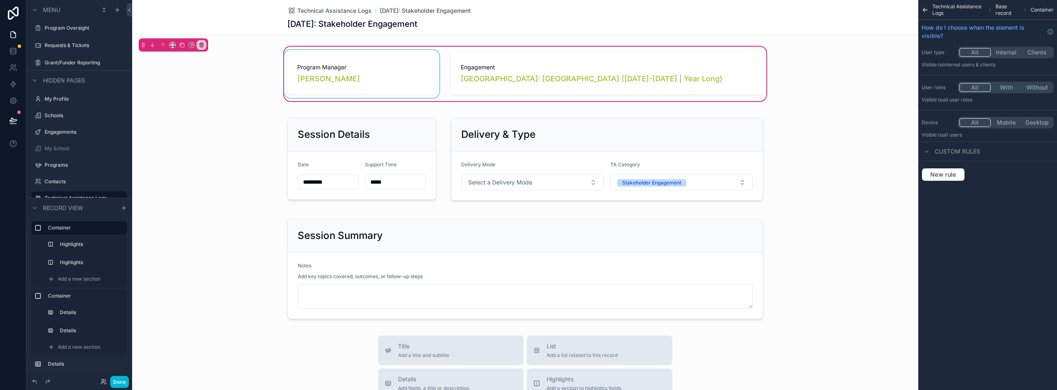
click at [408, 61] on div "scrollable content" at bounding box center [361, 74] width 159 height 48
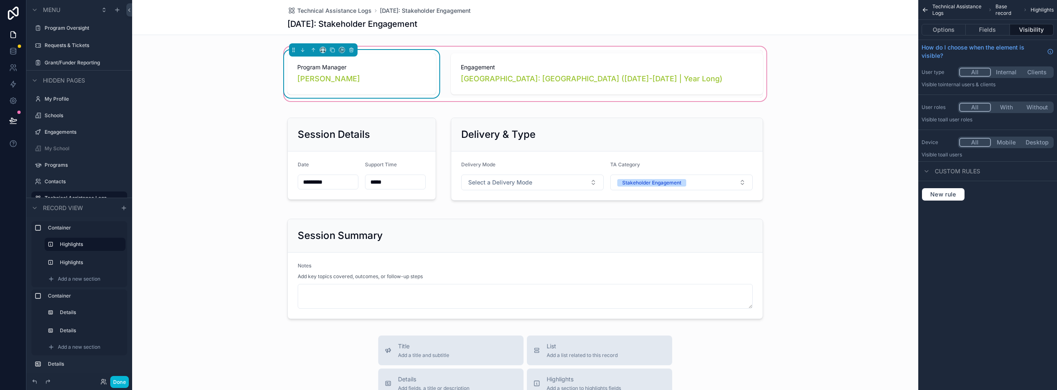
click at [391, 63] on span "Program Manager" at bounding box center [361, 67] width 129 height 8
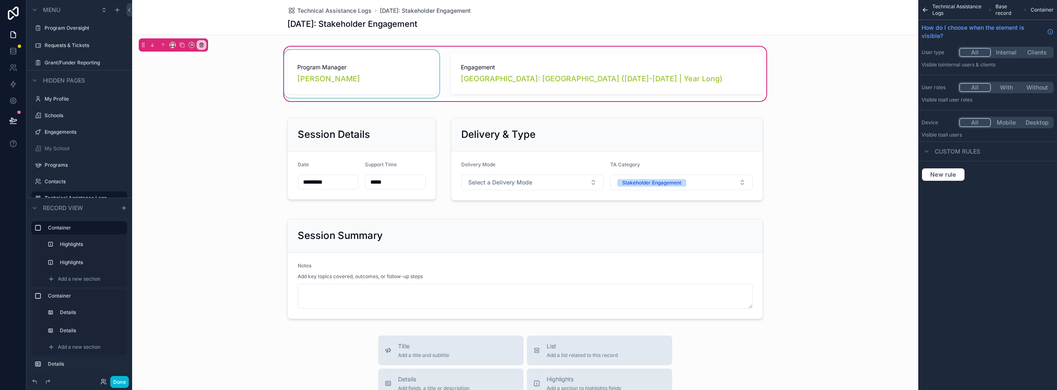
click at [391, 63] on div "scrollable content" at bounding box center [361, 74] width 159 height 48
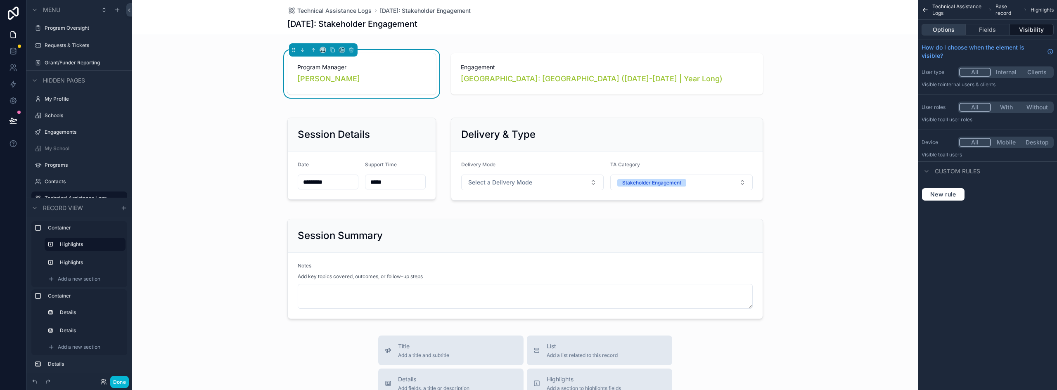
click at [955, 28] on button "Options" at bounding box center [944, 30] width 44 height 12
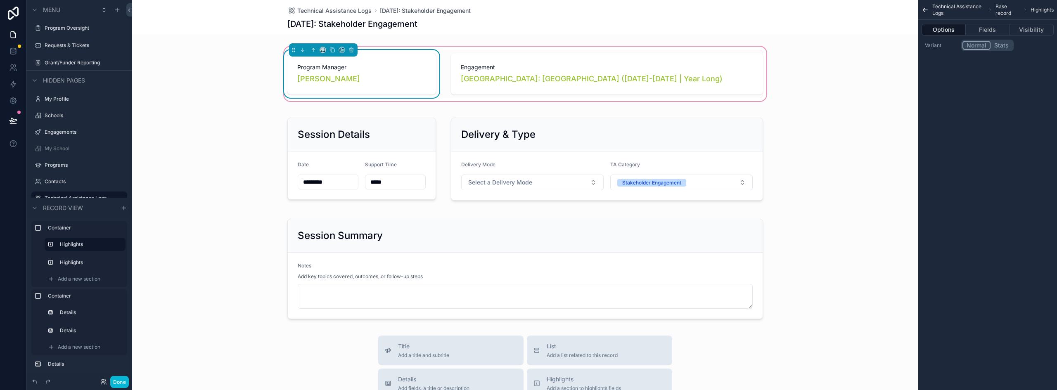
click at [398, 66] on span "Program Manager" at bounding box center [361, 67] width 129 height 8
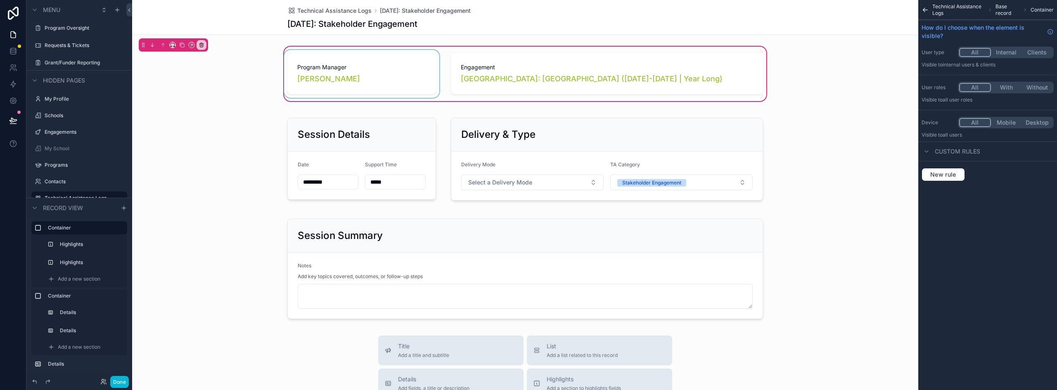
click at [359, 84] on div "scrollable content" at bounding box center [361, 74] width 159 height 48
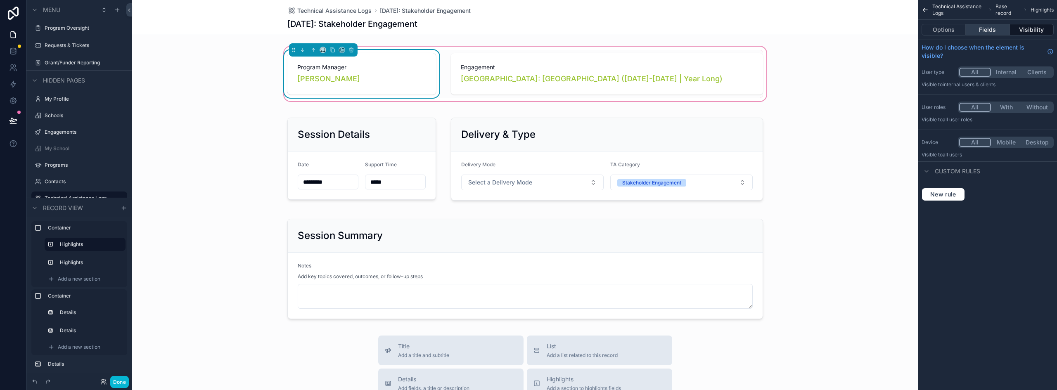
click at [987, 32] on button "Fields" at bounding box center [988, 30] width 44 height 12
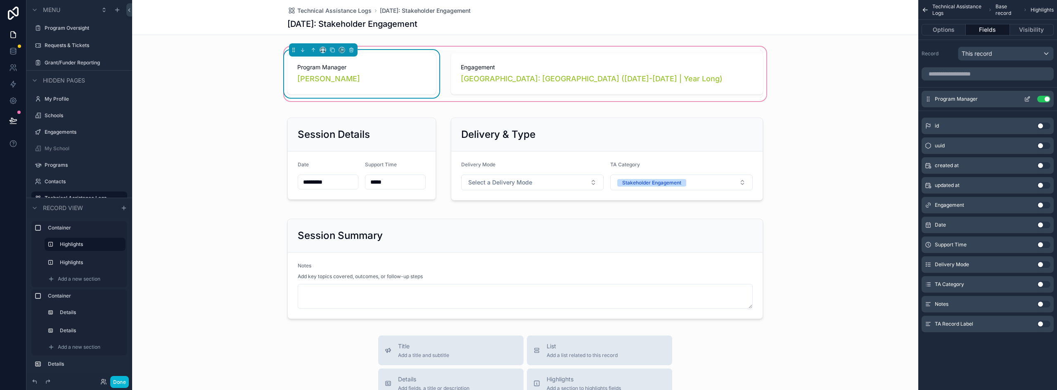
click at [1028, 98] on icon "scrollable content" at bounding box center [1027, 99] width 7 height 7
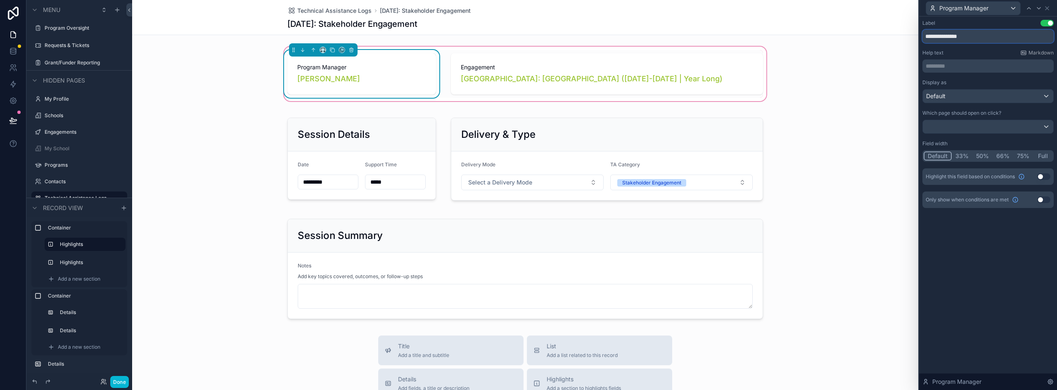
click at [967, 39] on input "**********" at bounding box center [987, 36] width 131 height 13
type input "*"
type input "*********"
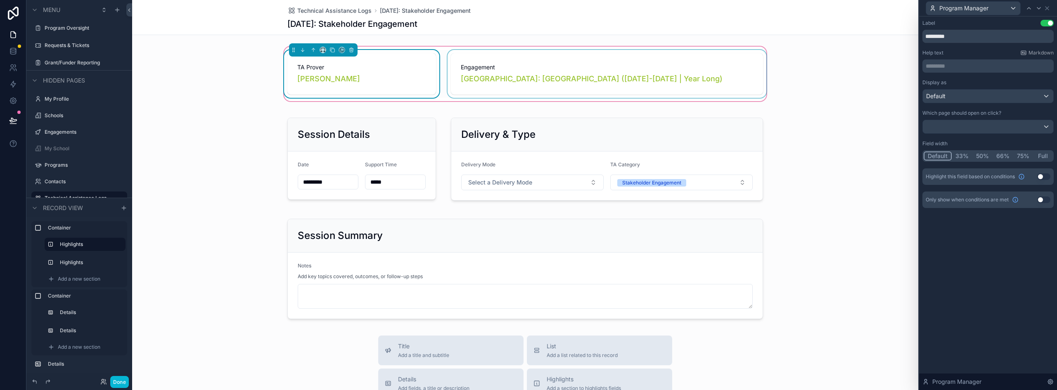
click at [580, 62] on div "scrollable content" at bounding box center [607, 74] width 322 height 48
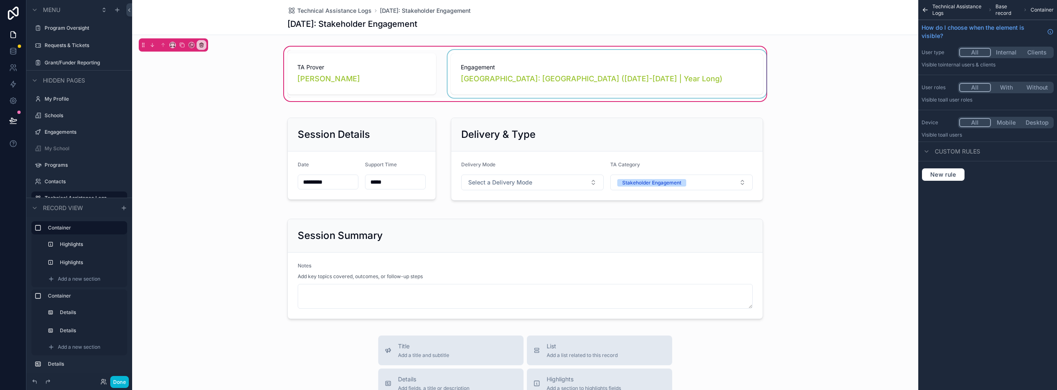
click at [615, 60] on div "scrollable content" at bounding box center [607, 74] width 322 height 48
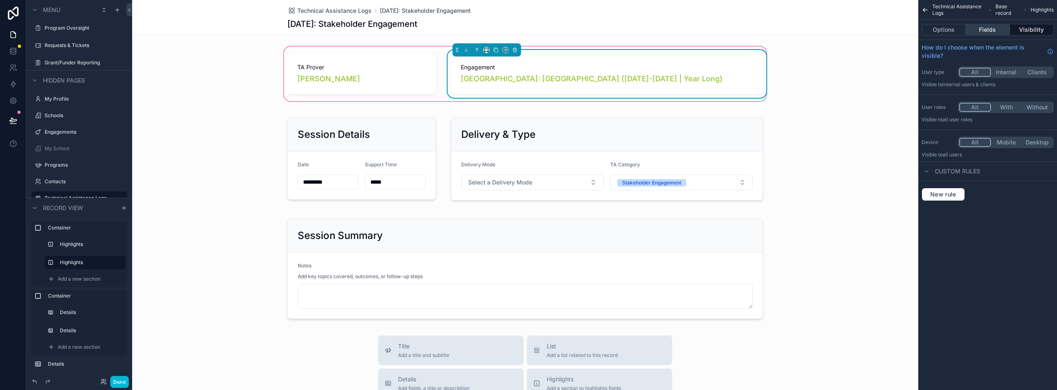
click at [986, 32] on button "Fields" at bounding box center [988, 30] width 44 height 12
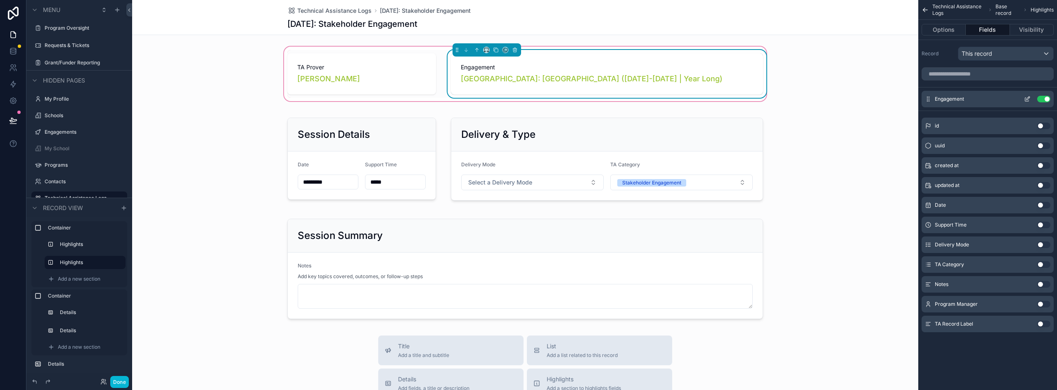
click at [1028, 97] on icon "scrollable content" at bounding box center [1028, 97] width 1 height 1
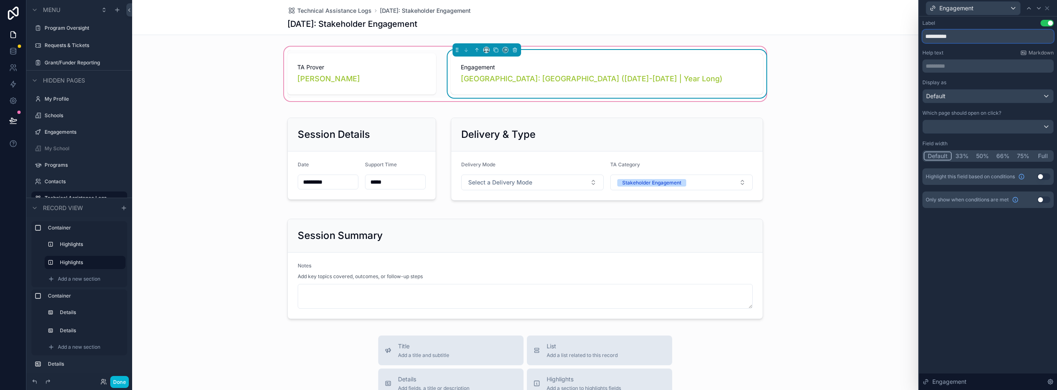
click at [960, 39] on input "**********" at bounding box center [987, 36] width 131 height 13
type input "*******"
click at [114, 387] on button "Done" at bounding box center [119, 382] width 19 height 12
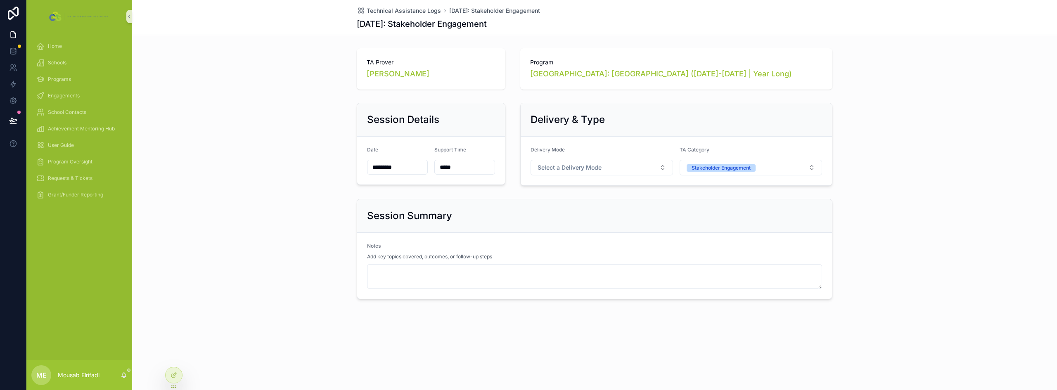
click at [278, 192] on div "TA Prover Vicky Ross Program Long Branch High School: Teen Pep High School (202…" at bounding box center [594, 174] width 925 height 258
click at [176, 376] on icon at bounding box center [174, 375] width 7 height 7
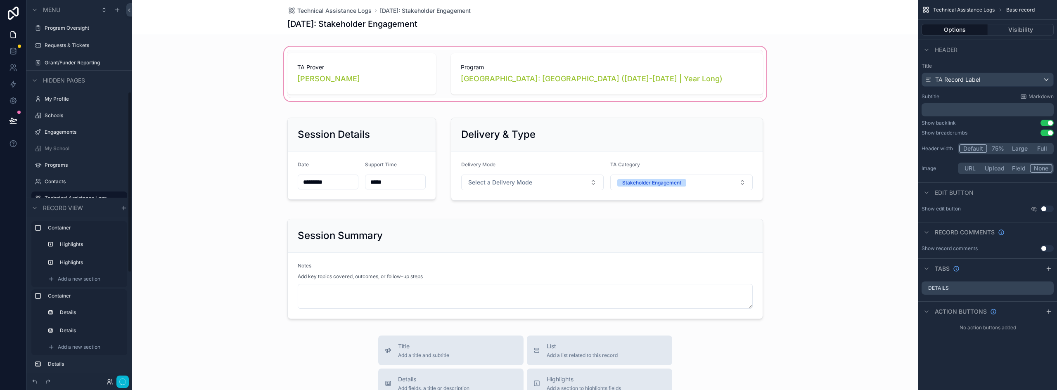
click at [402, 72] on div "scrollable content" at bounding box center [525, 74] width 786 height 58
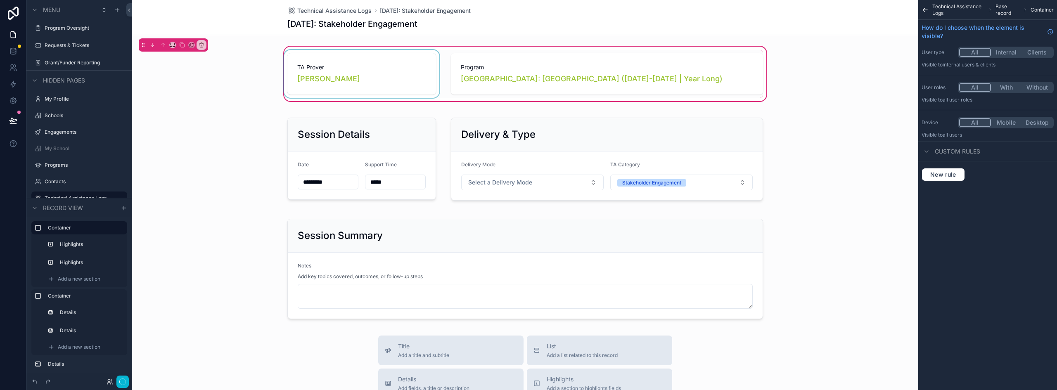
click at [362, 63] on div "scrollable content" at bounding box center [361, 74] width 159 height 48
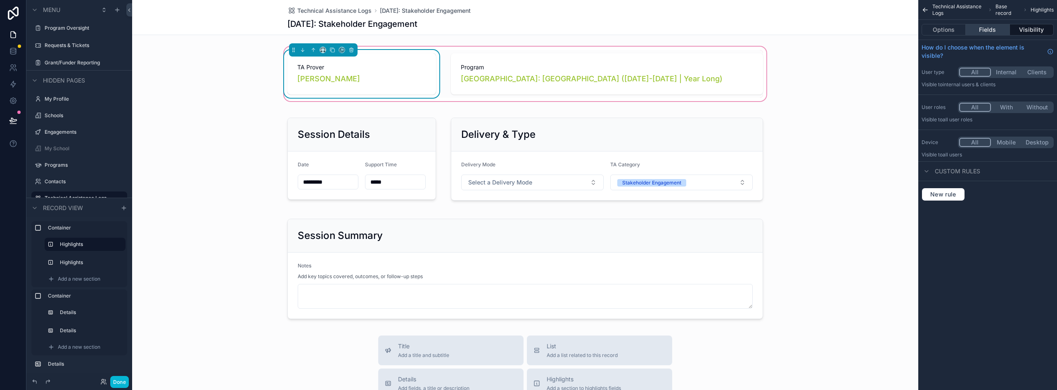
click at [984, 27] on button "Fields" at bounding box center [988, 30] width 44 height 12
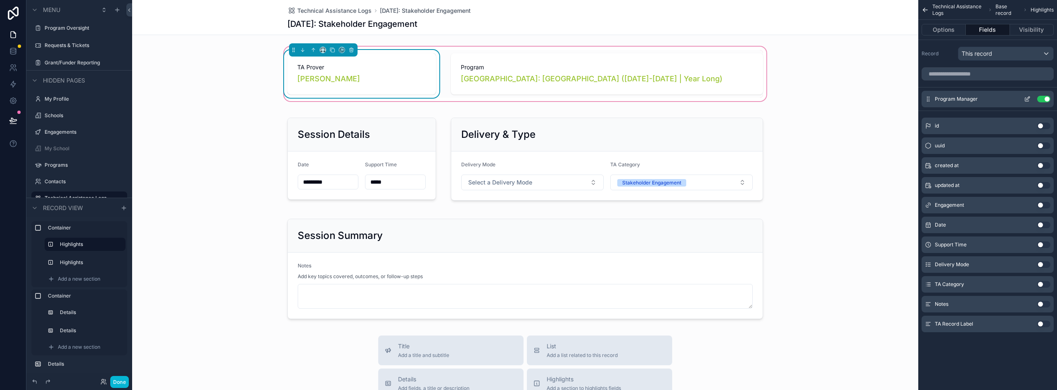
click at [1028, 99] on icon "scrollable content" at bounding box center [1027, 99] width 7 height 7
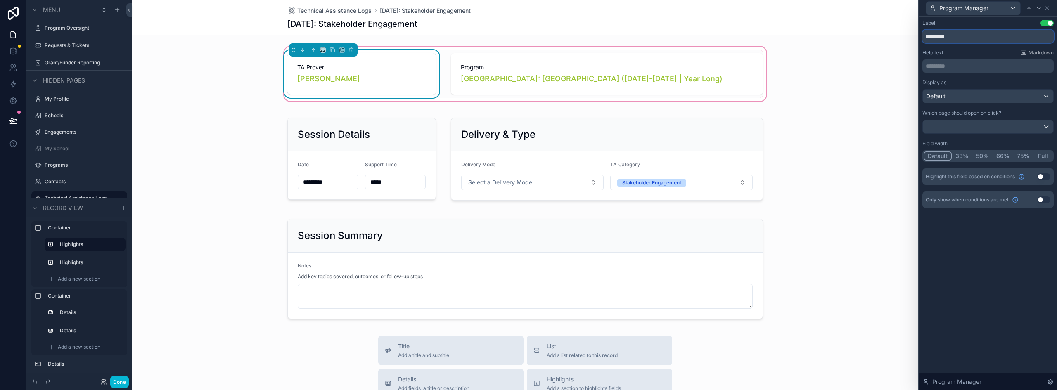
click at [972, 35] on input "*********" at bounding box center [987, 36] width 131 height 13
type input "**********"
click at [123, 382] on button "Done" at bounding box center [119, 382] width 19 height 12
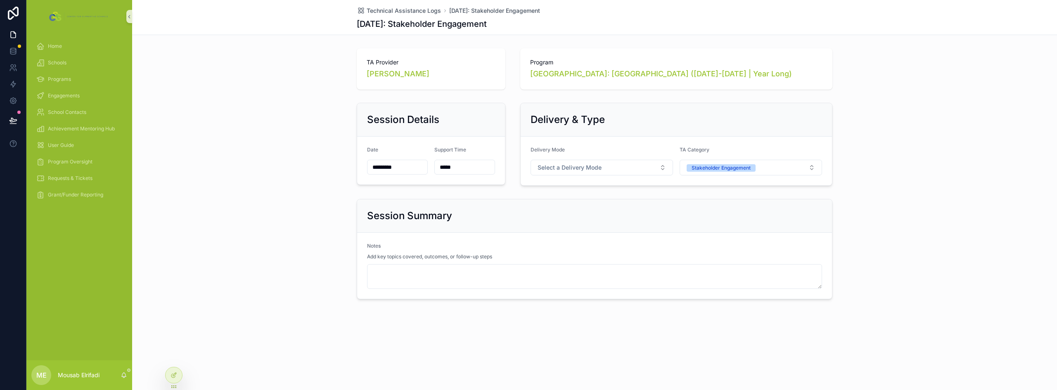
click at [255, 182] on div "Session Details Date ********* Support Time ***** Delivery & Type Delivery Mode…" at bounding box center [594, 145] width 925 height 90
click at [589, 169] on span "Select a Delivery Mode" at bounding box center [570, 167] width 64 height 8
click at [286, 173] on div "Session Details Date ********* Support Time ***** Delivery & Type Delivery Mode…" at bounding box center [594, 145] width 925 height 90
click at [557, 169] on span "Select a Delivery Mode" at bounding box center [570, 167] width 64 height 8
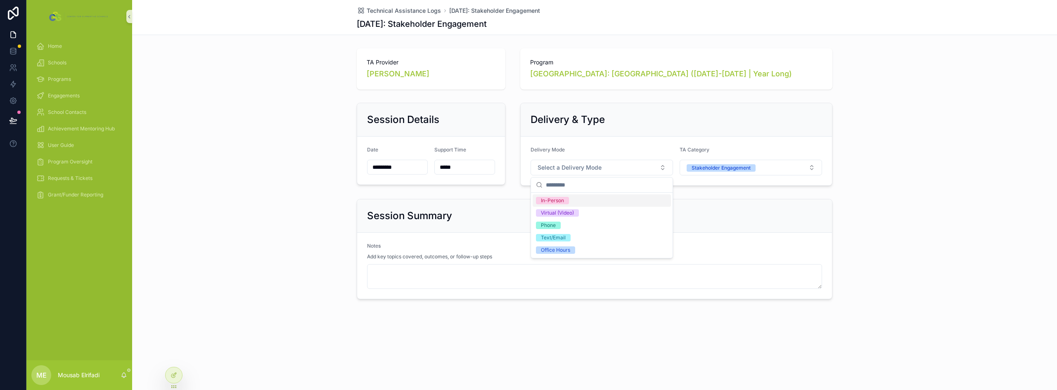
click at [570, 204] on div "In-Person" at bounding box center [602, 200] width 138 height 12
click at [263, 222] on div "Session Summary Notes Add key topics covered, outcomes, or follow-up steps" at bounding box center [594, 249] width 925 height 107
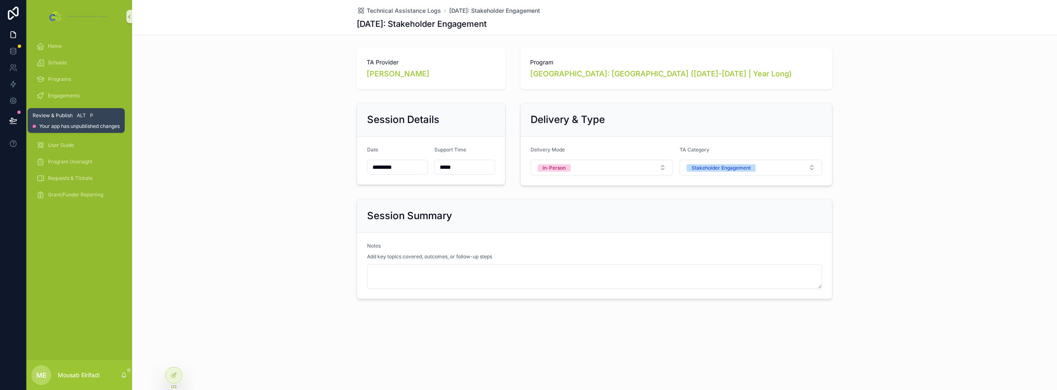
click at [14, 121] on icon at bounding box center [13, 120] width 8 height 8
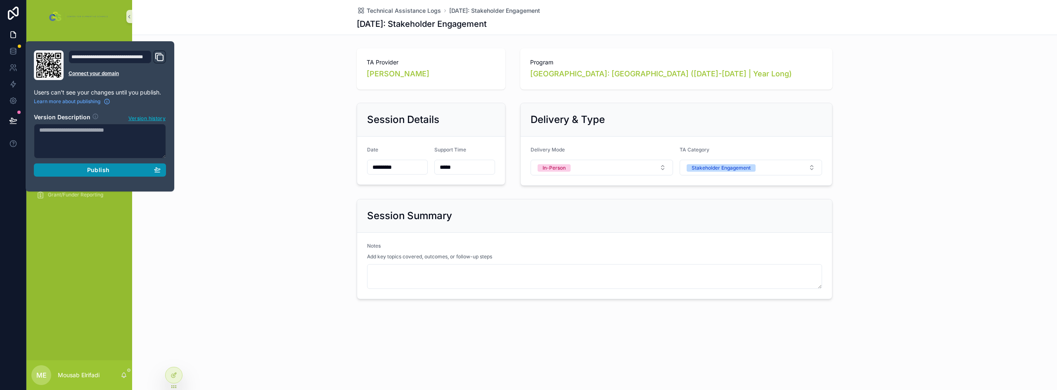
click at [66, 169] on div "Publish" at bounding box center [99, 169] width 121 height 7
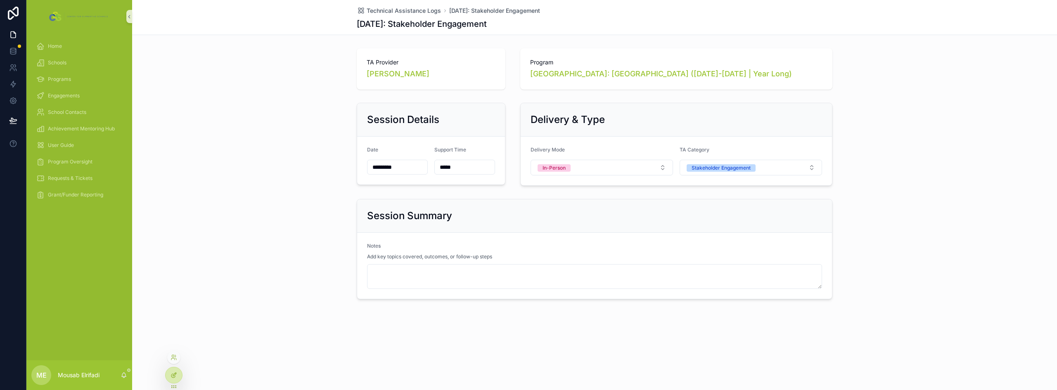
click at [169, 378] on div at bounding box center [174, 375] width 17 height 16
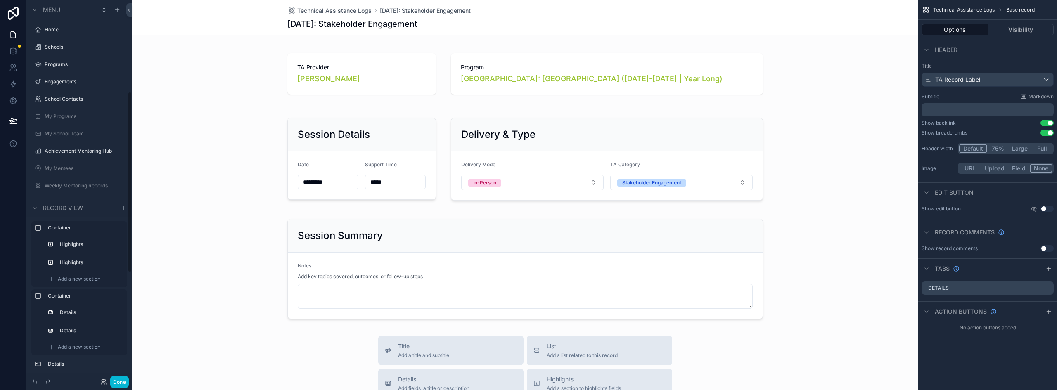
scroll to position [192, 0]
click at [123, 381] on button "Done" at bounding box center [119, 382] width 19 height 12
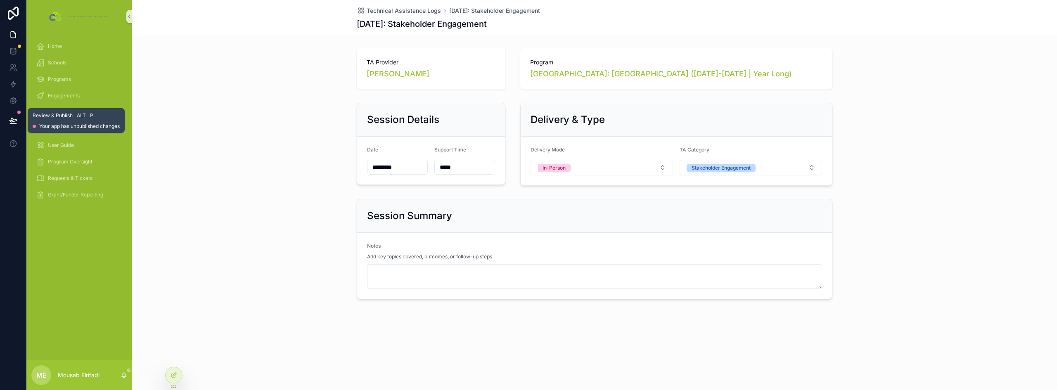
click at [16, 118] on icon at bounding box center [13, 120] width 8 height 8
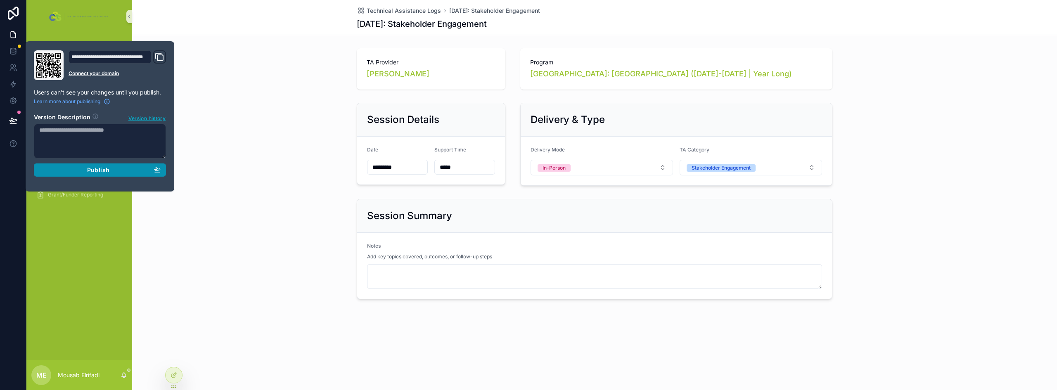
click at [64, 171] on div "Publish" at bounding box center [99, 169] width 121 height 7
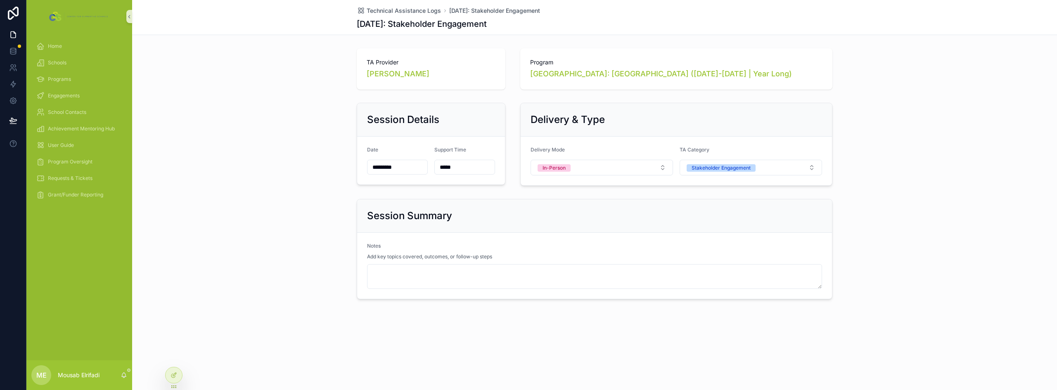
click at [258, 168] on div "Session Details Date ********* Support Time ***** Delivery & Type Delivery Mode…" at bounding box center [594, 145] width 925 height 90
click at [54, 44] on span "Home" at bounding box center [55, 46] width 14 height 7
